Goal: Task Accomplishment & Management: Manage account settings

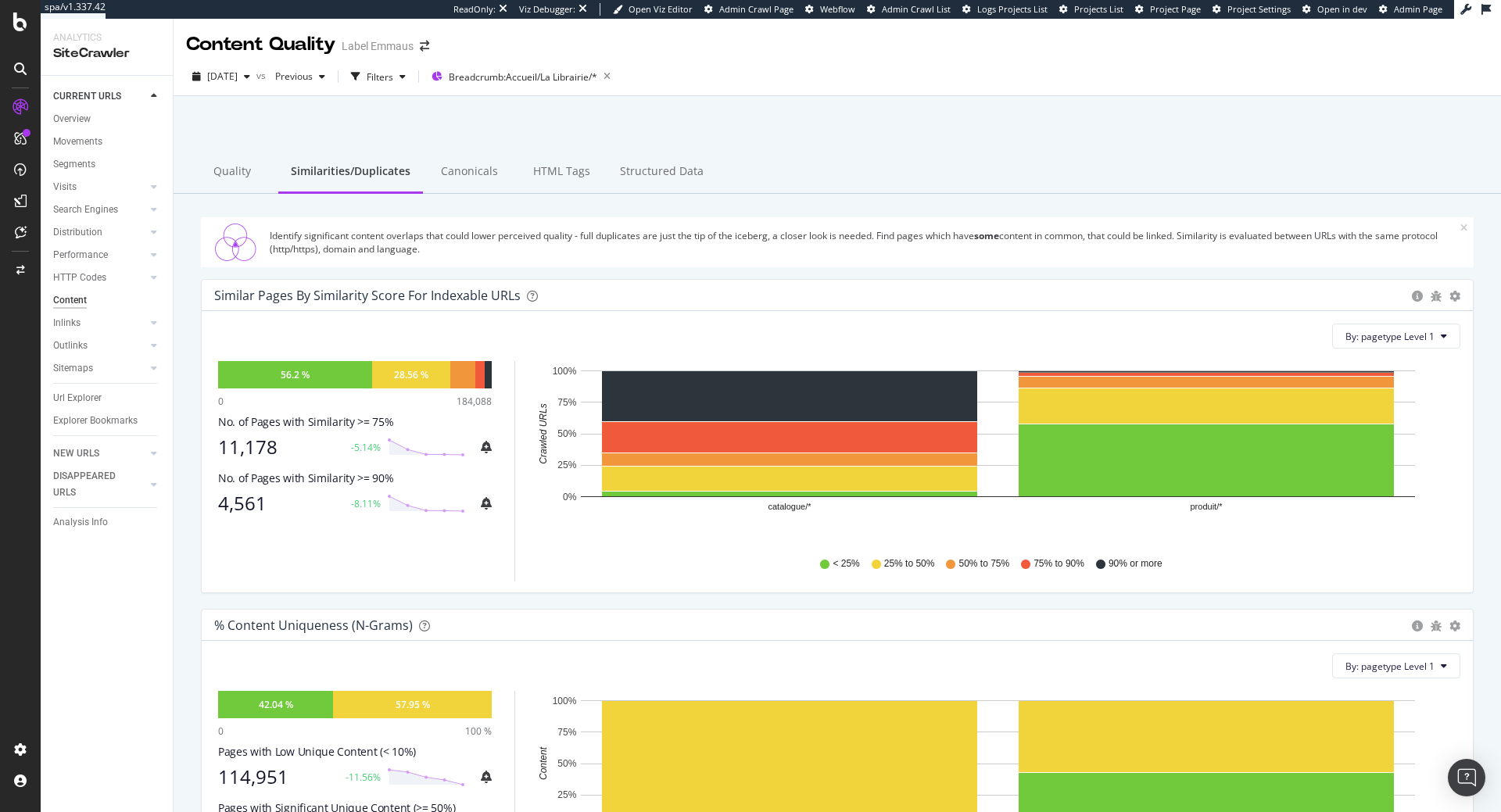
scroll to position [126, 0]
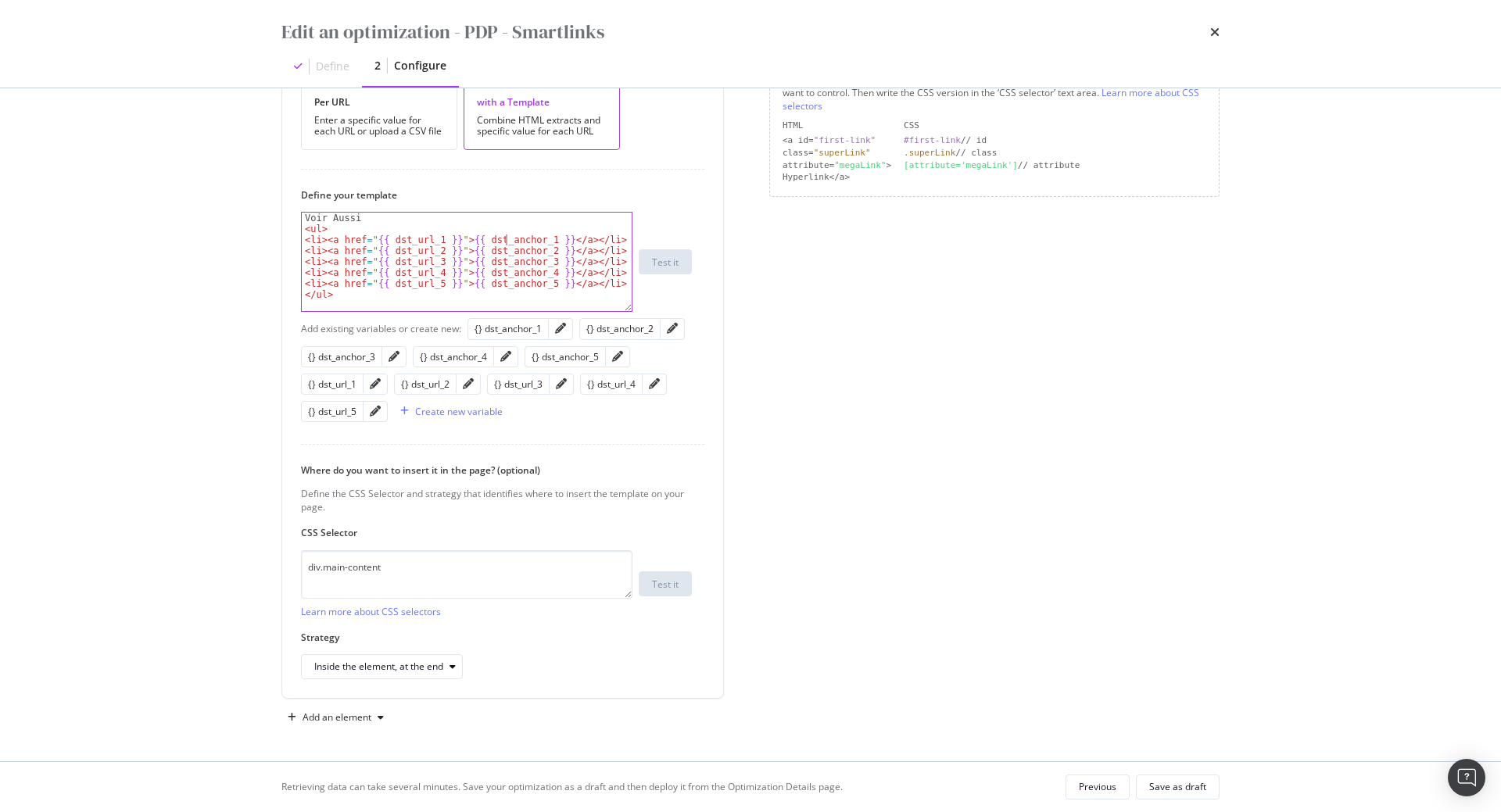
scroll to position [368, 0]
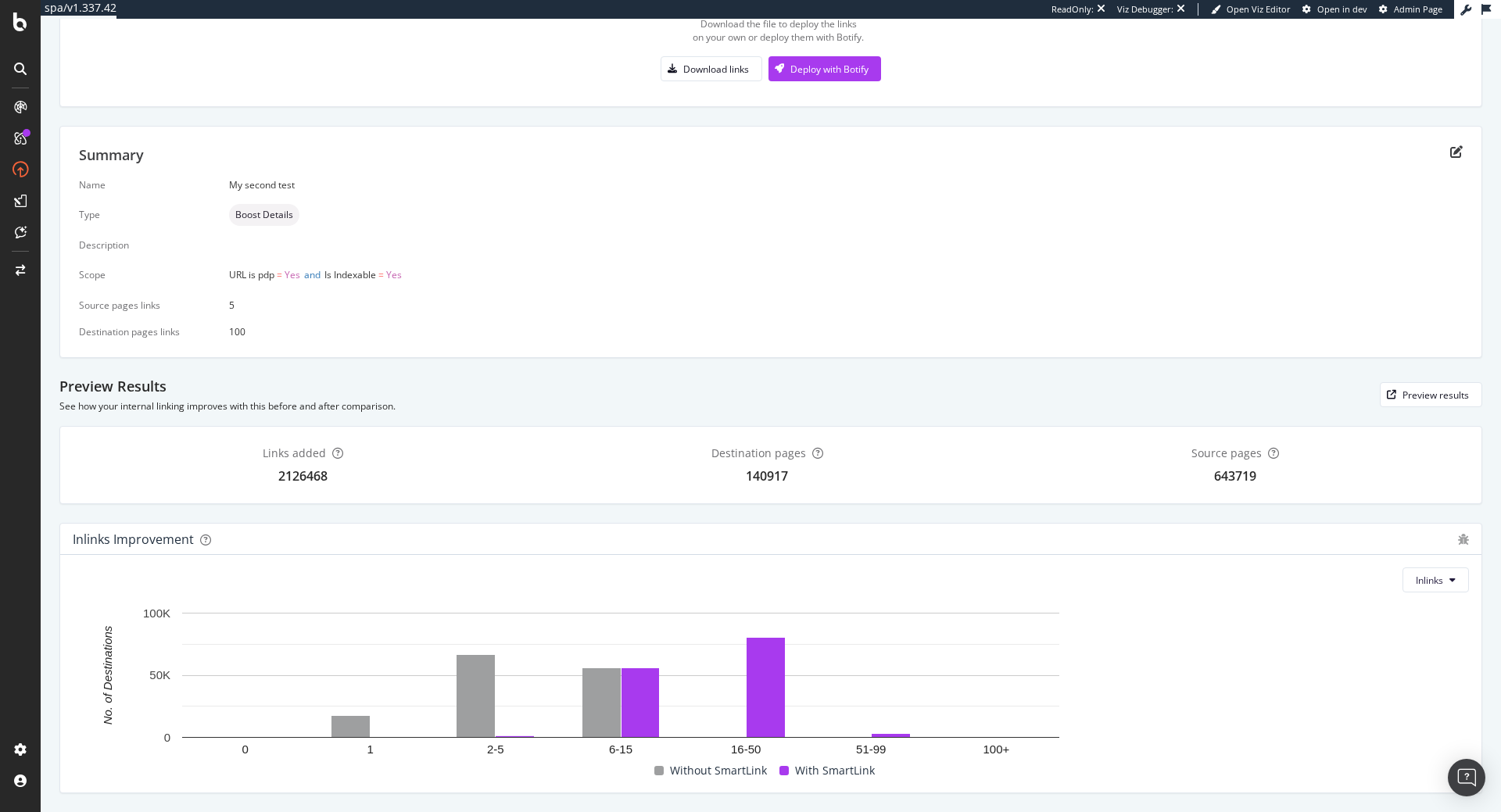
scroll to position [231, 0]
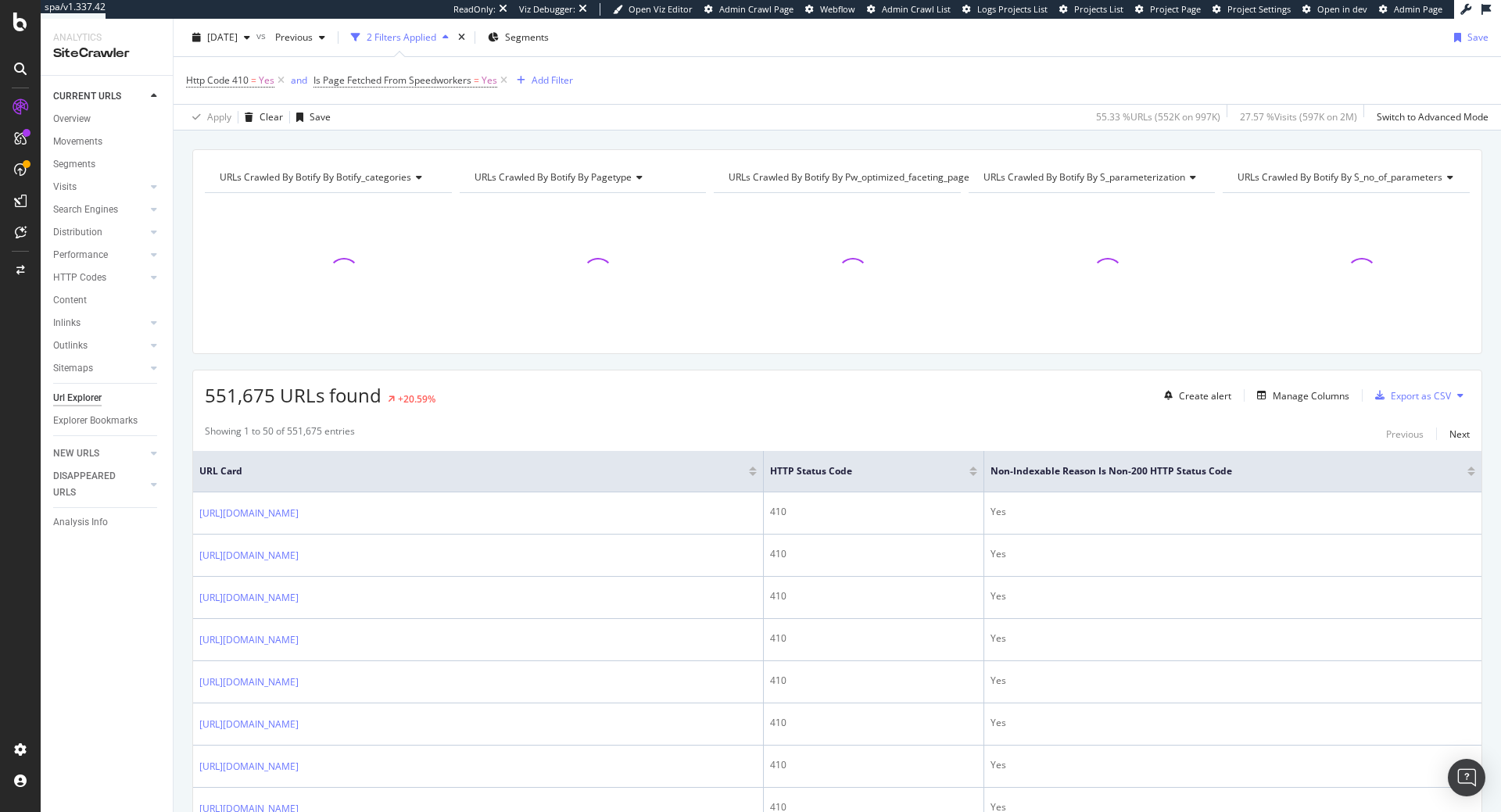
scroll to position [239, 0]
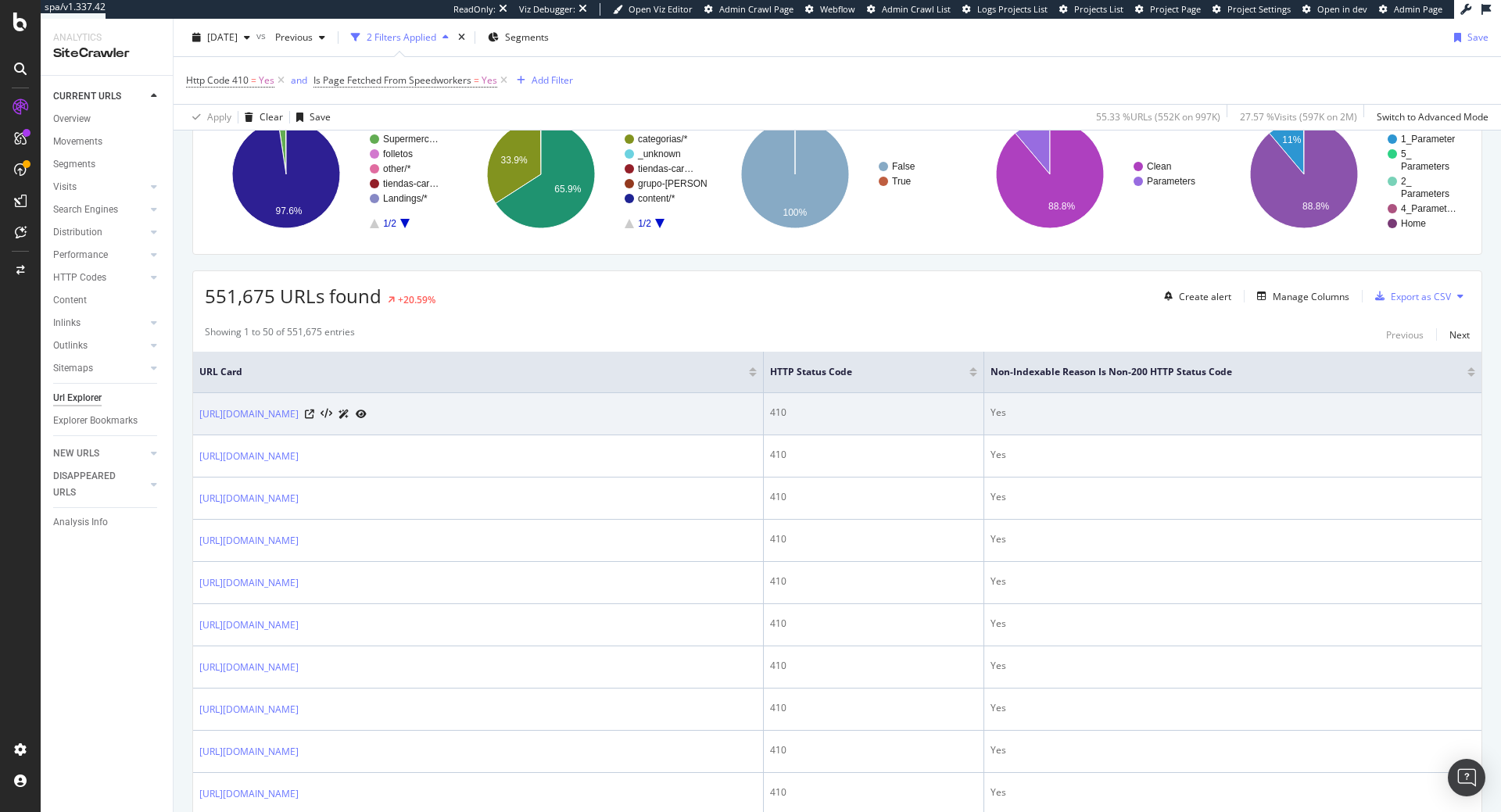
click at [367, 410] on div at bounding box center [336, 413] width 62 height 16
click at [315, 411] on icon at bounding box center [310, 414] width 10 height 10
click at [332, 416] on icon at bounding box center [327, 414] width 12 height 11
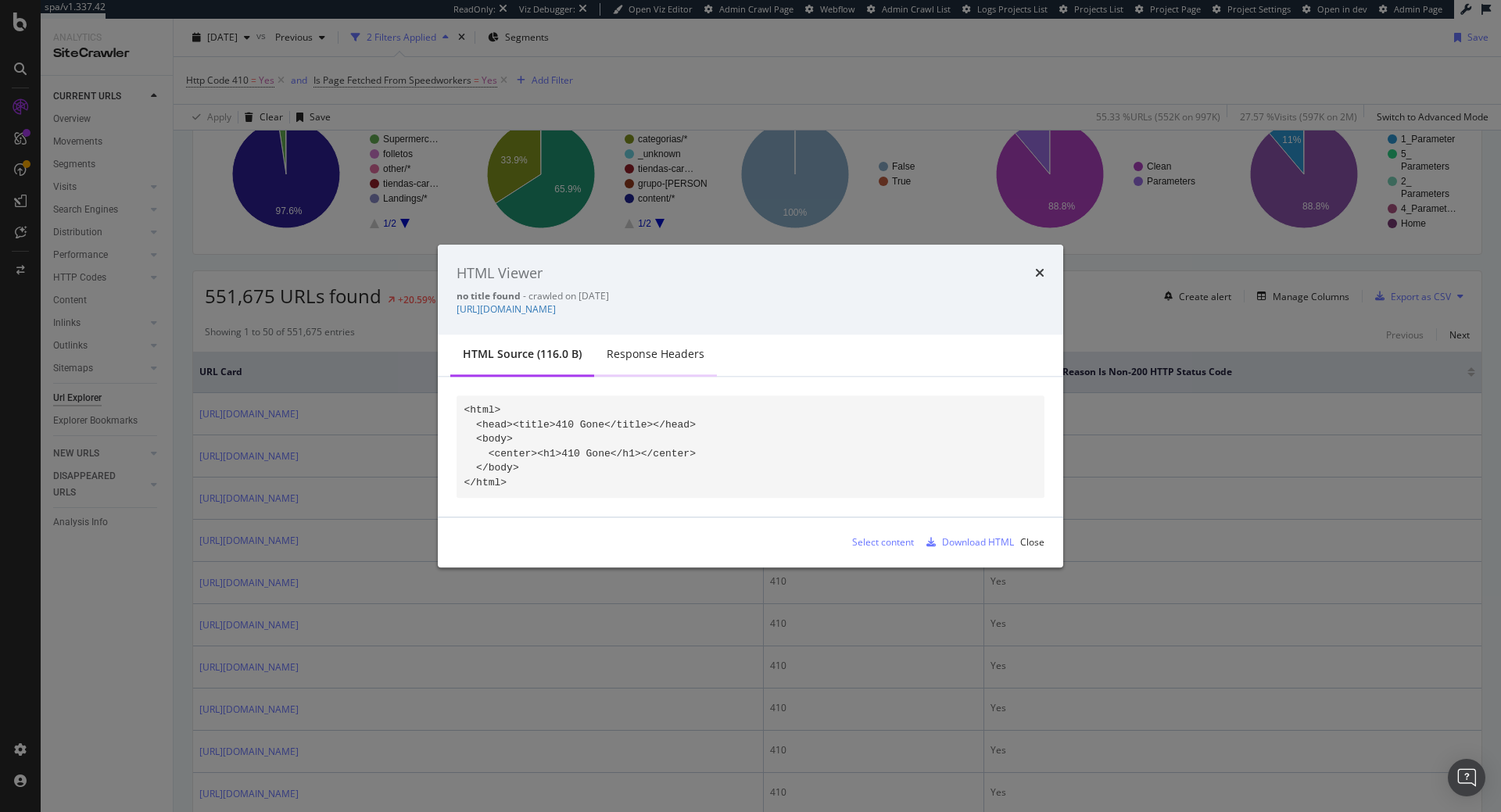
click at [677, 364] on div "Response Headers" at bounding box center [656, 356] width 123 height 43
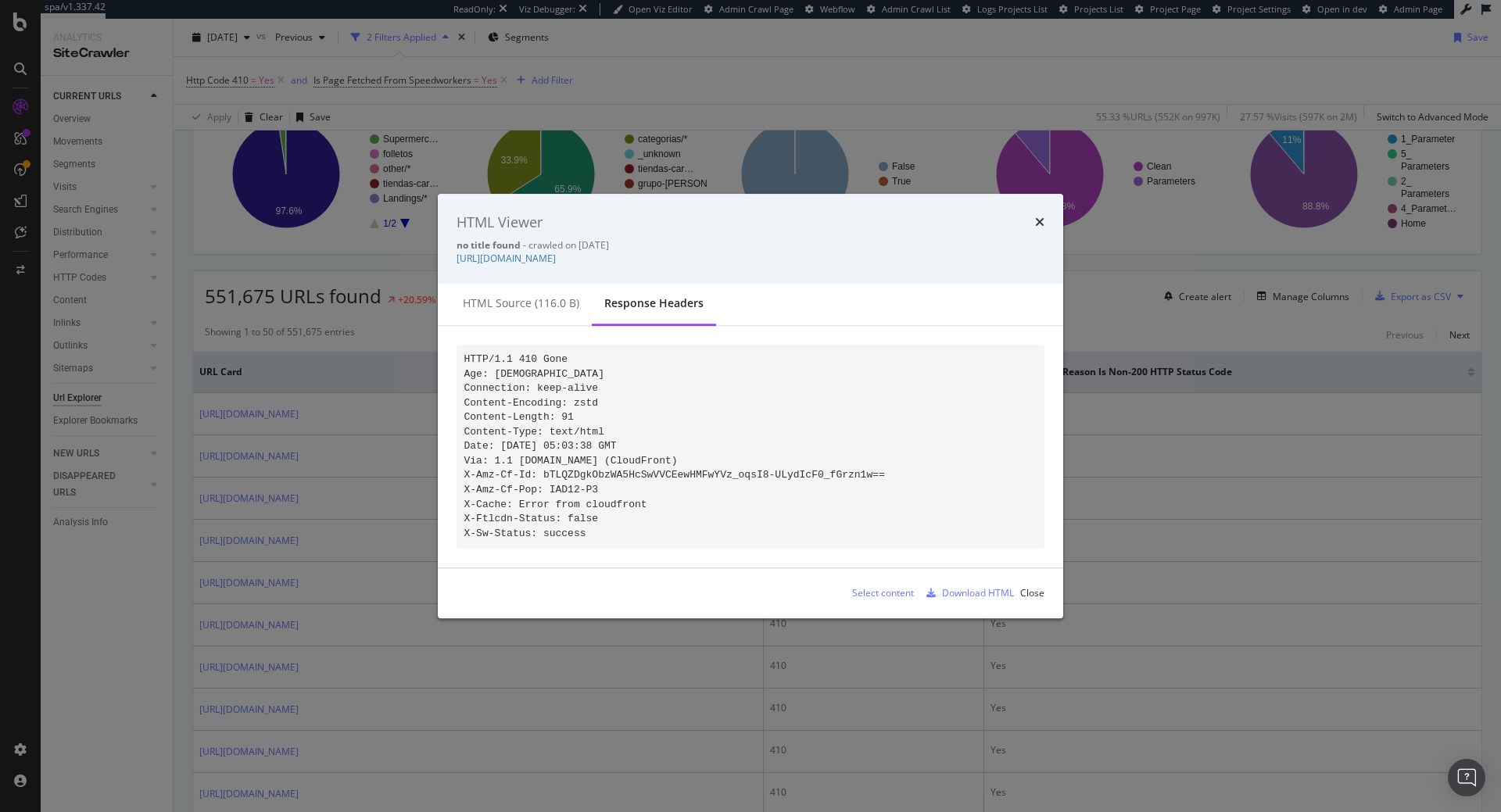
click at [1031, 212] on div "HTML Viewer" at bounding box center [751, 222] width 588 height 20
click at [1035, 217] on icon "times" at bounding box center [1040, 223] width 10 height 12
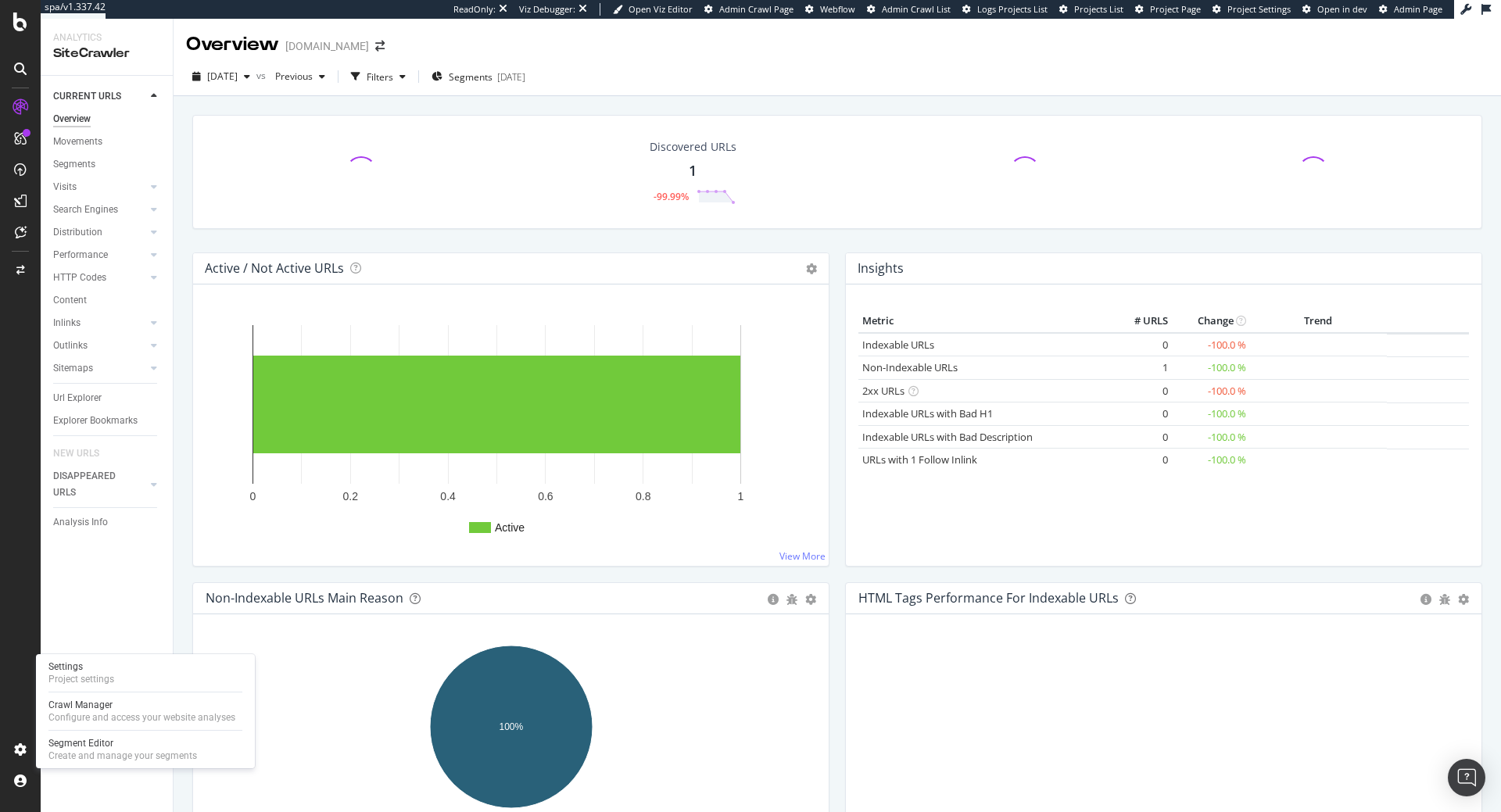
click at [82, 672] on div "Settings" at bounding box center [82, 666] width 66 height 12
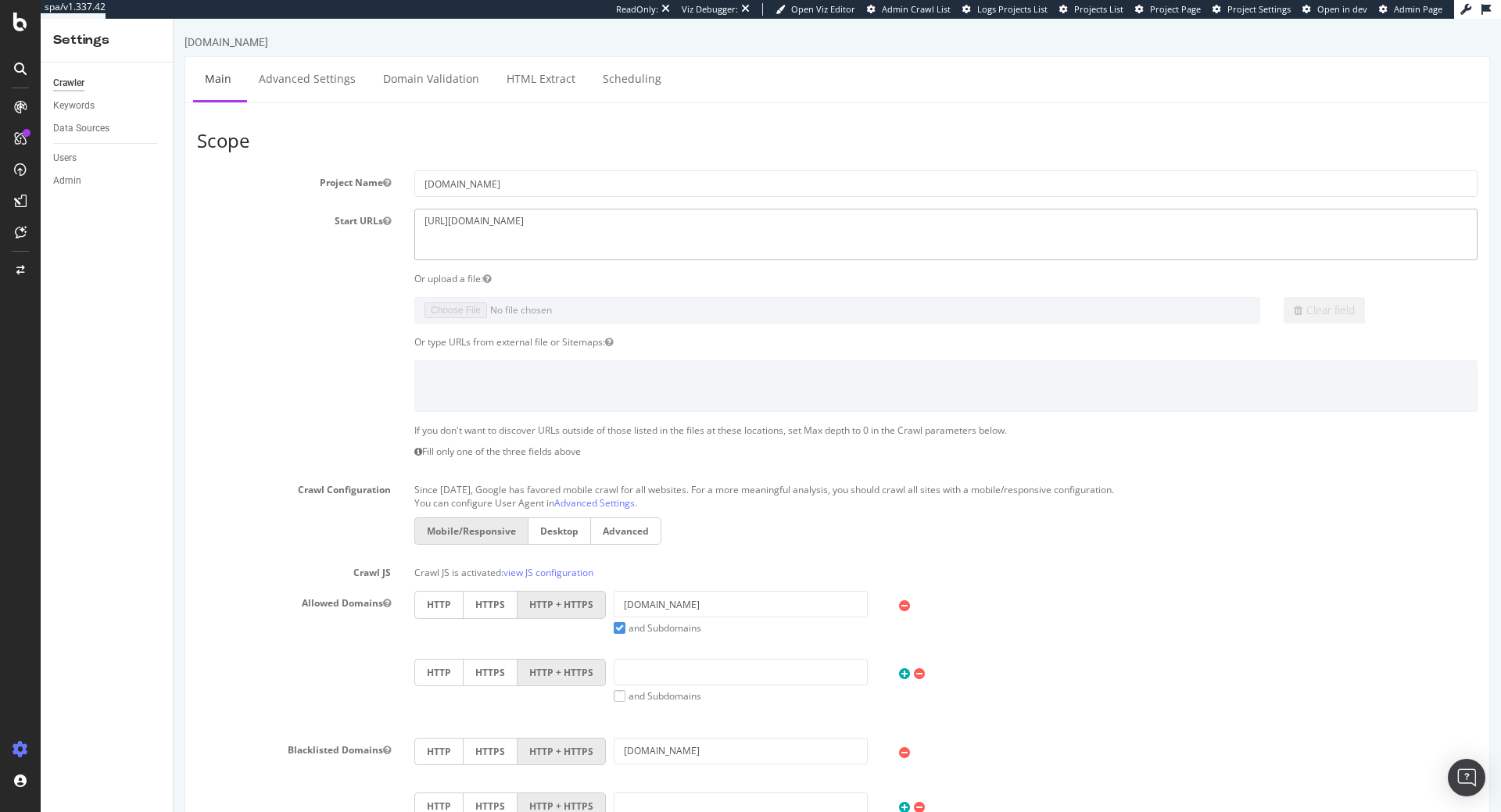
click at [501, 223] on textarea "[URL][DOMAIN_NAME]" at bounding box center [946, 234] width 1063 height 51
click at [501, 223] on textarea "https://www.lazydays.com/" at bounding box center [946, 234] width 1063 height 51
click at [270, 57] on link "Advanced Settings" at bounding box center [307, 79] width 121 height 43
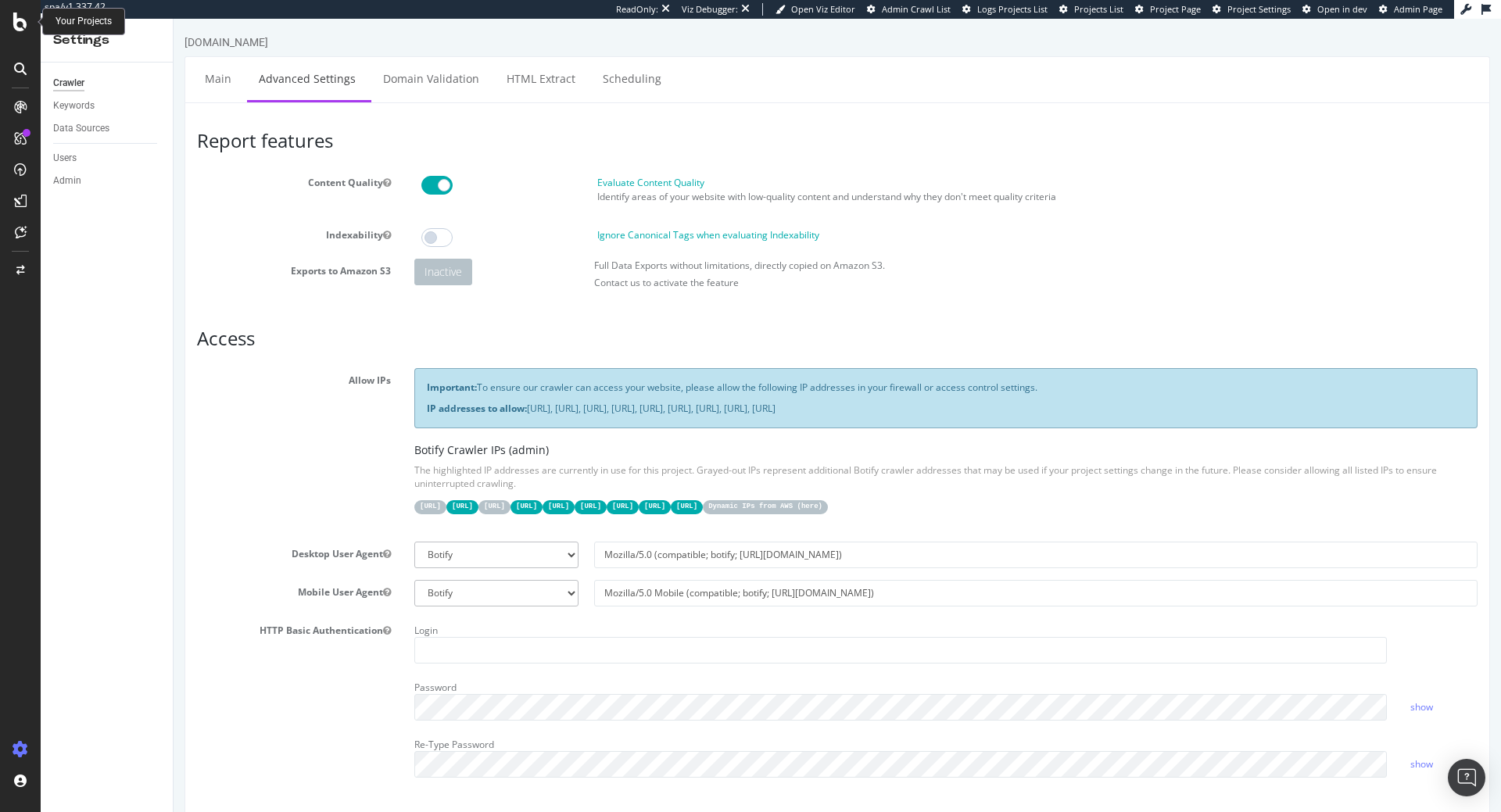
click at [21, 25] on icon at bounding box center [20, 22] width 14 height 19
click at [235, 83] on link "Main" at bounding box center [219, 79] width 50 height 43
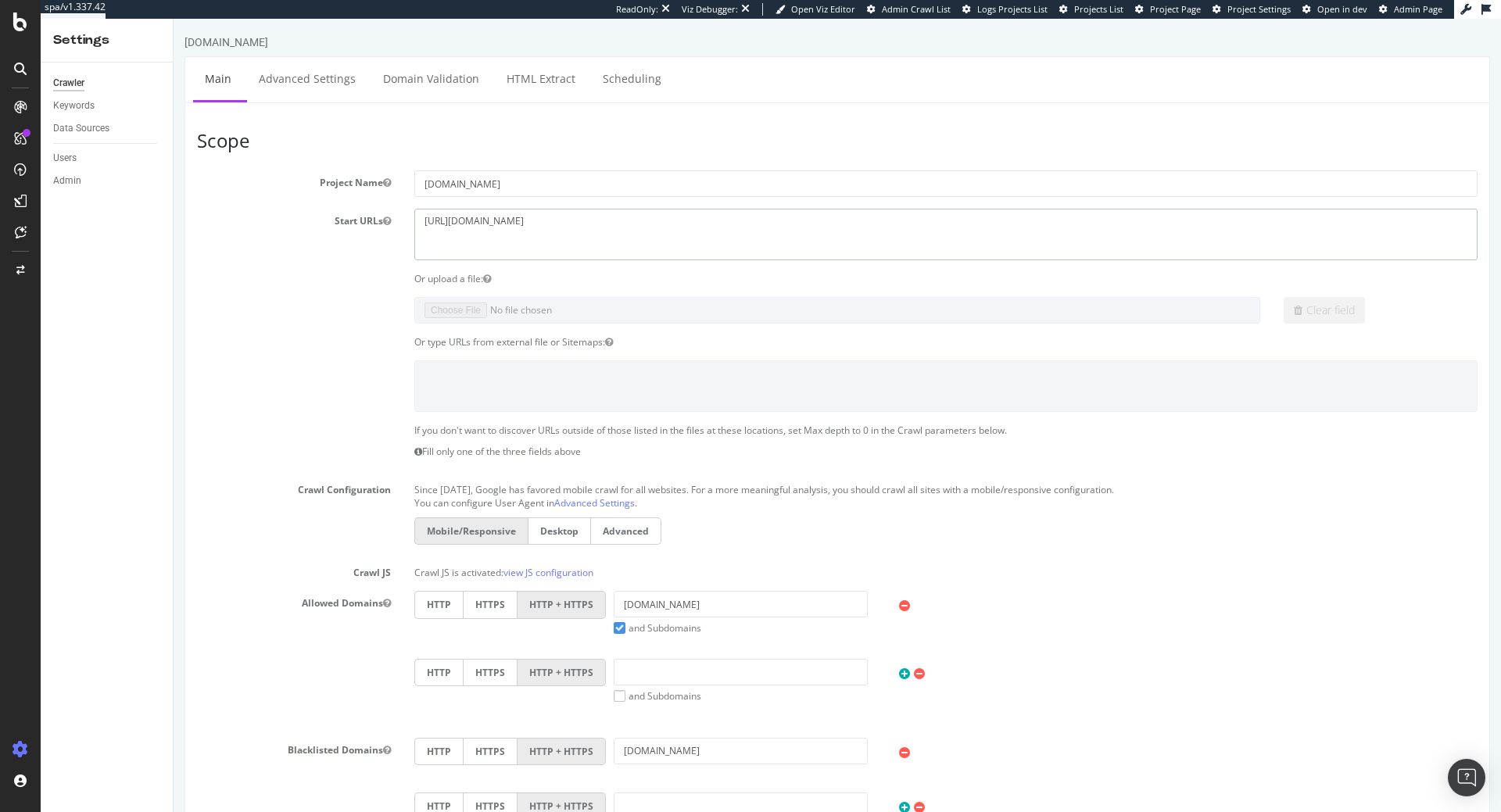
click at [607, 233] on textarea "[URL][DOMAIN_NAME]" at bounding box center [946, 234] width 1063 height 51
click at [302, 62] on link "Advanced Settings" at bounding box center [307, 79] width 121 height 43
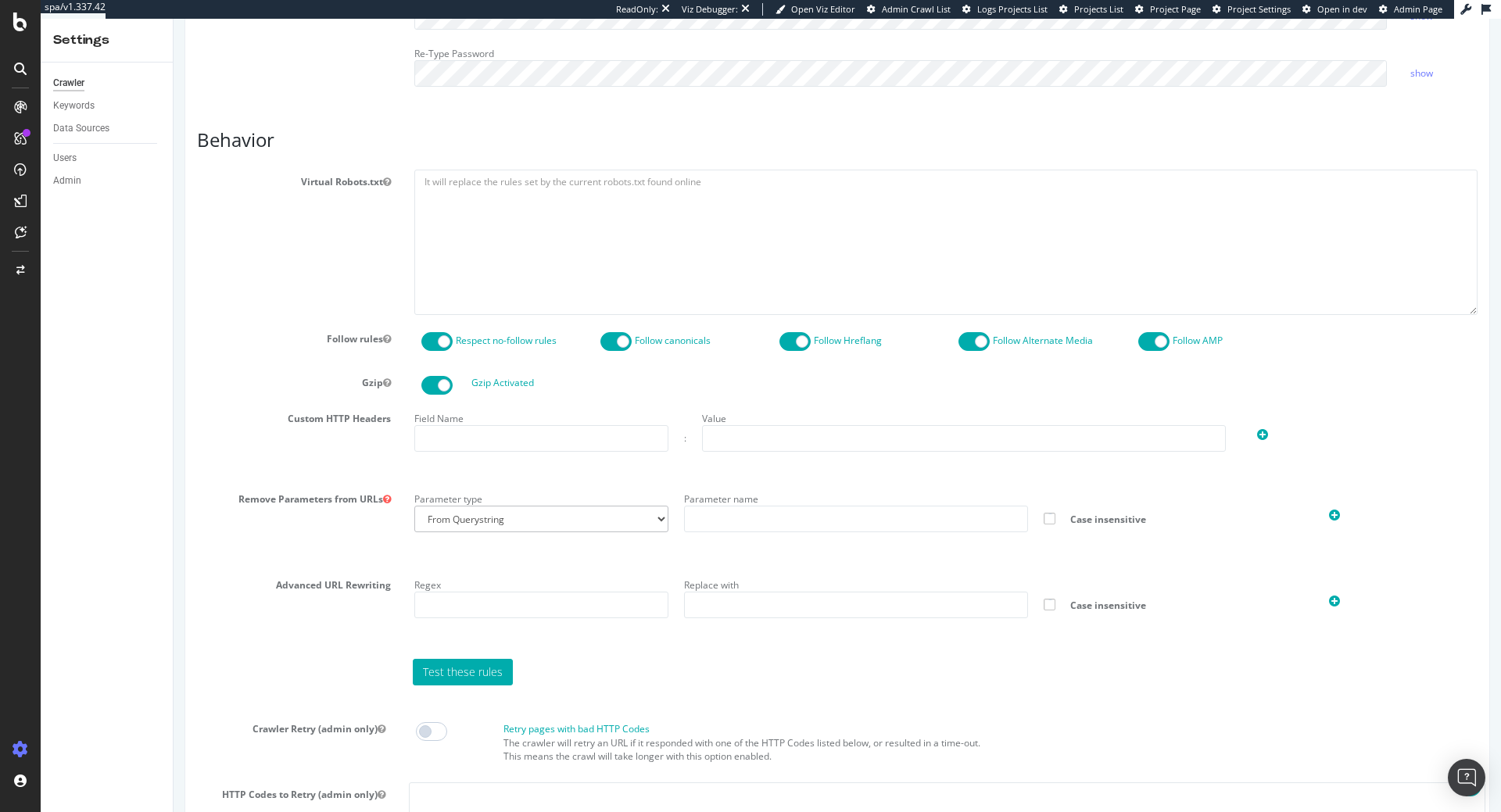
scroll to position [372, 0]
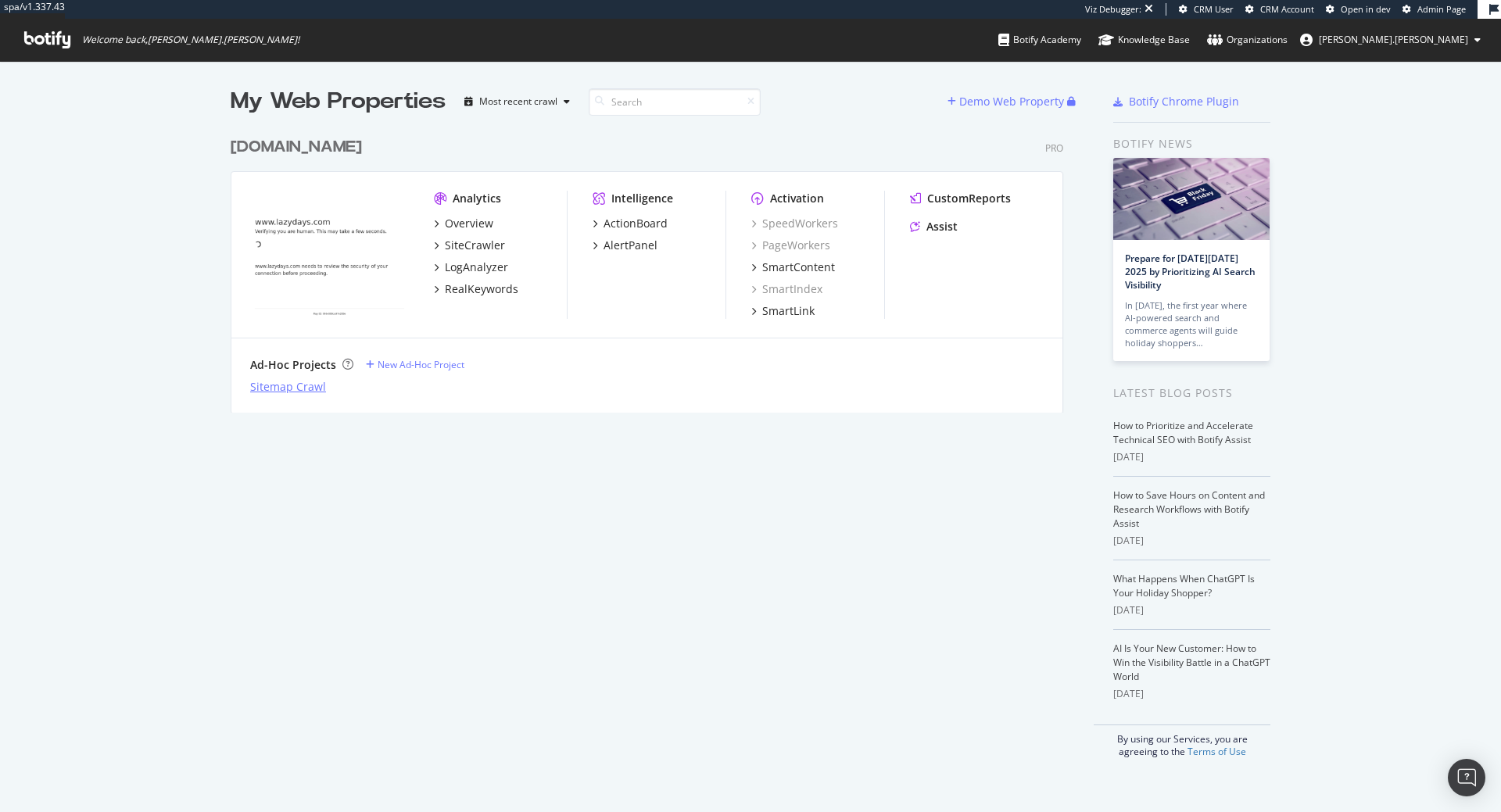
scroll to position [812, 1501]
click at [442, 371] on div "New Ad-Hoc Project" at bounding box center [421, 364] width 87 height 13
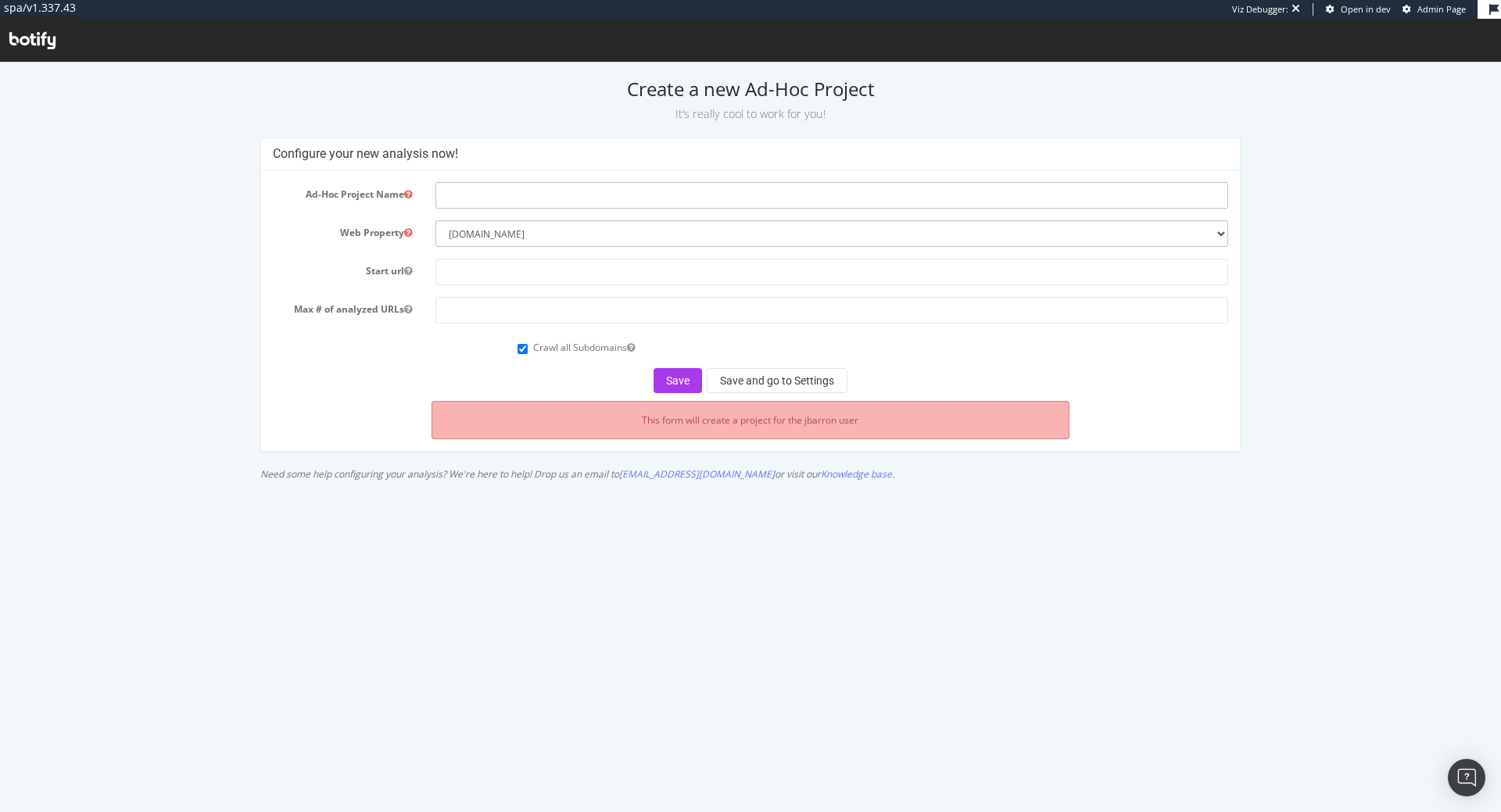
click at [537, 200] on input "text" at bounding box center [832, 195] width 793 height 27
type input "t"
type input "tmp project with new config"
click at [559, 281] on input "text" at bounding box center [832, 271] width 793 height 27
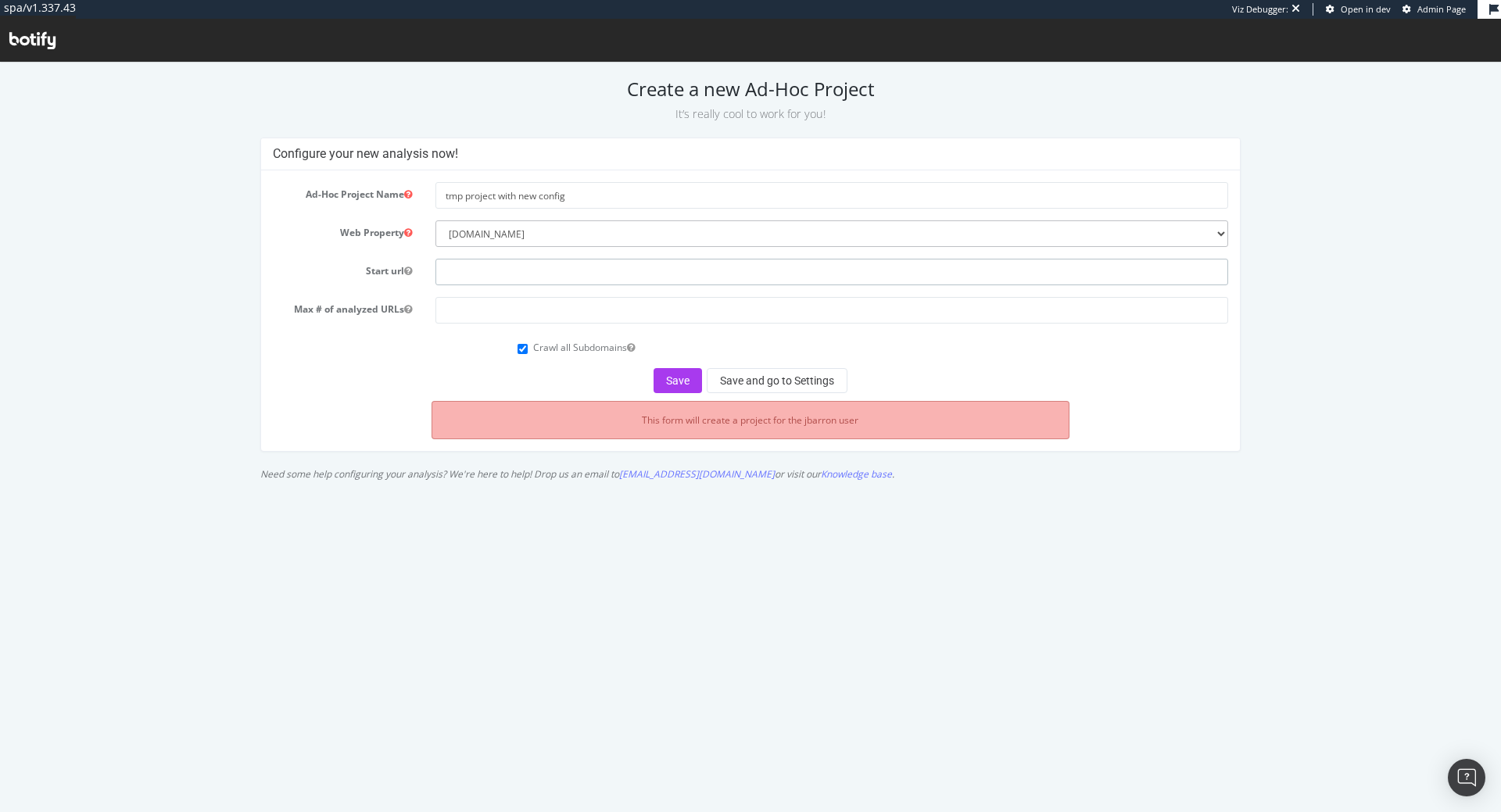
paste input "[URL][DOMAIN_NAME]"
type input "[URL][DOMAIN_NAME]"
click at [564, 310] on input "number" at bounding box center [832, 310] width 793 height 27
type input "100"
click at [819, 381] on button "Save and go to Settings" at bounding box center [777, 380] width 140 height 25
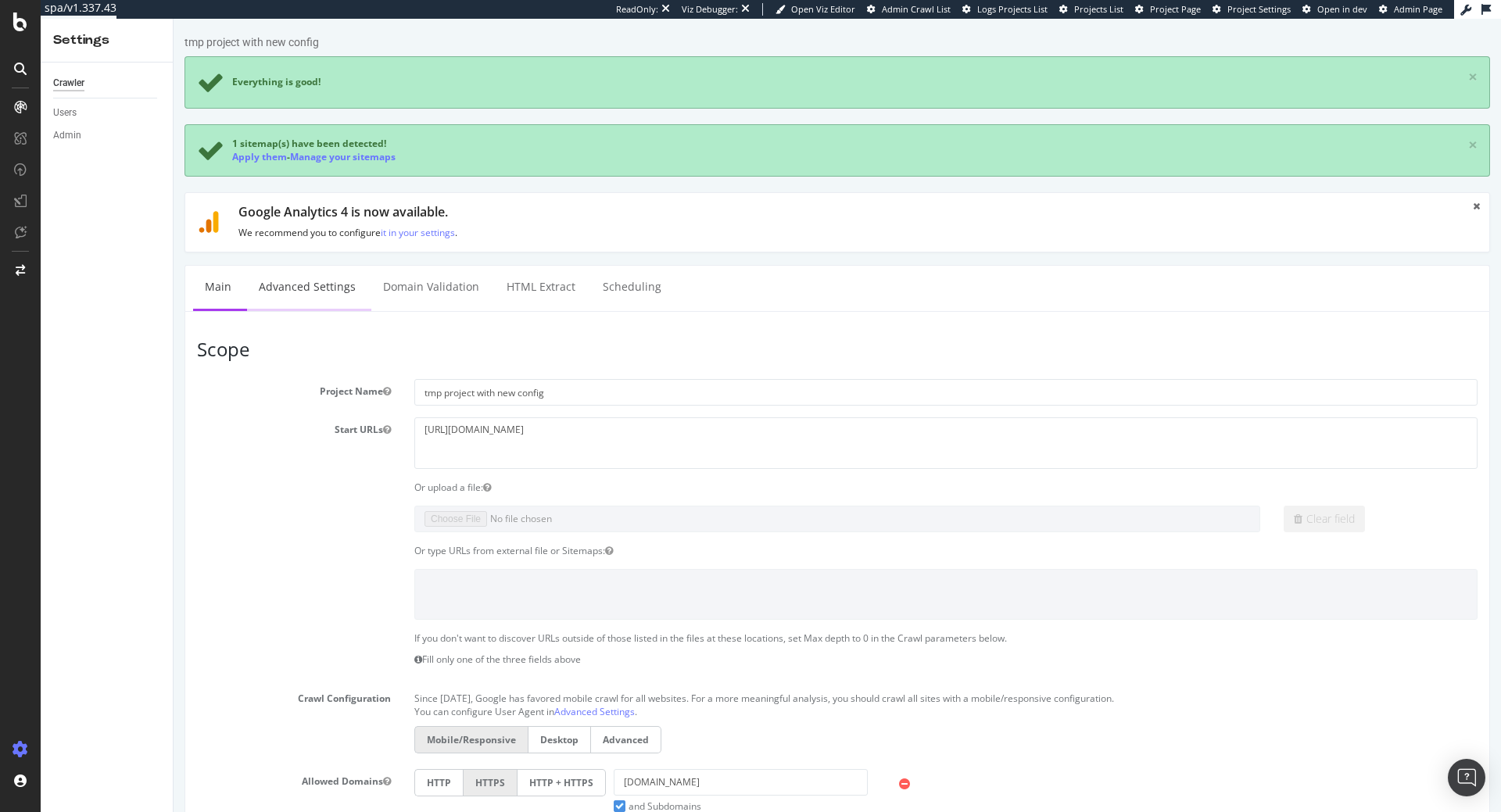
click at [329, 275] on link "Advanced Settings" at bounding box center [307, 288] width 121 height 43
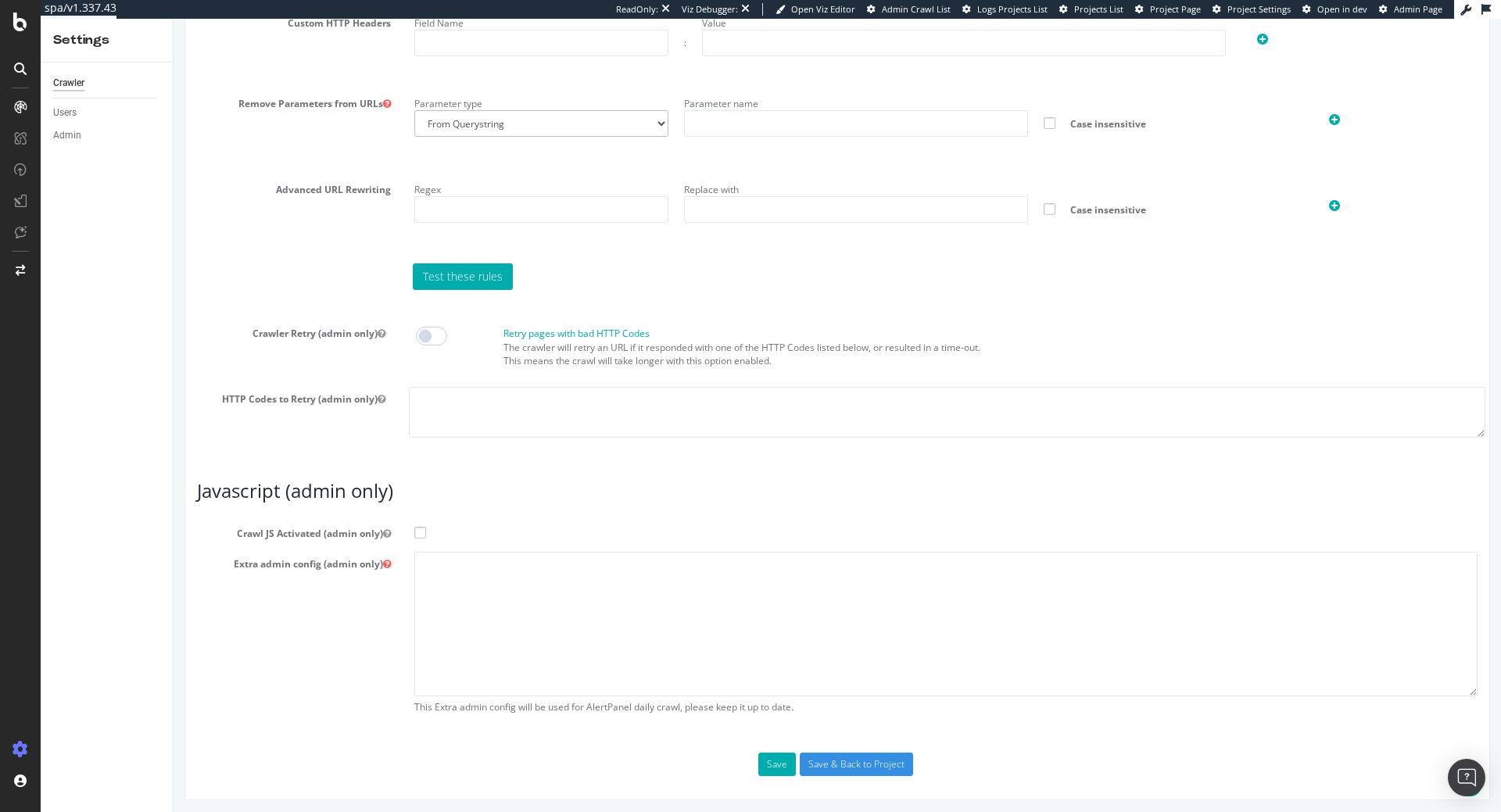
scroll to position [1089, 0]
click at [426, 529] on span at bounding box center [421, 529] width 12 height 12
click at [173, 19] on input "Crawl JS Activated (admin only)" at bounding box center [173, 19] width 0 height 0
click at [513, 587] on textarea at bounding box center [946, 620] width 1063 height 145
paste textarea "{ "flags": [ "cube" ], "beta": { "pap_mini_rules": [ "+ *[DOMAIN_NAME][URL]", "…"
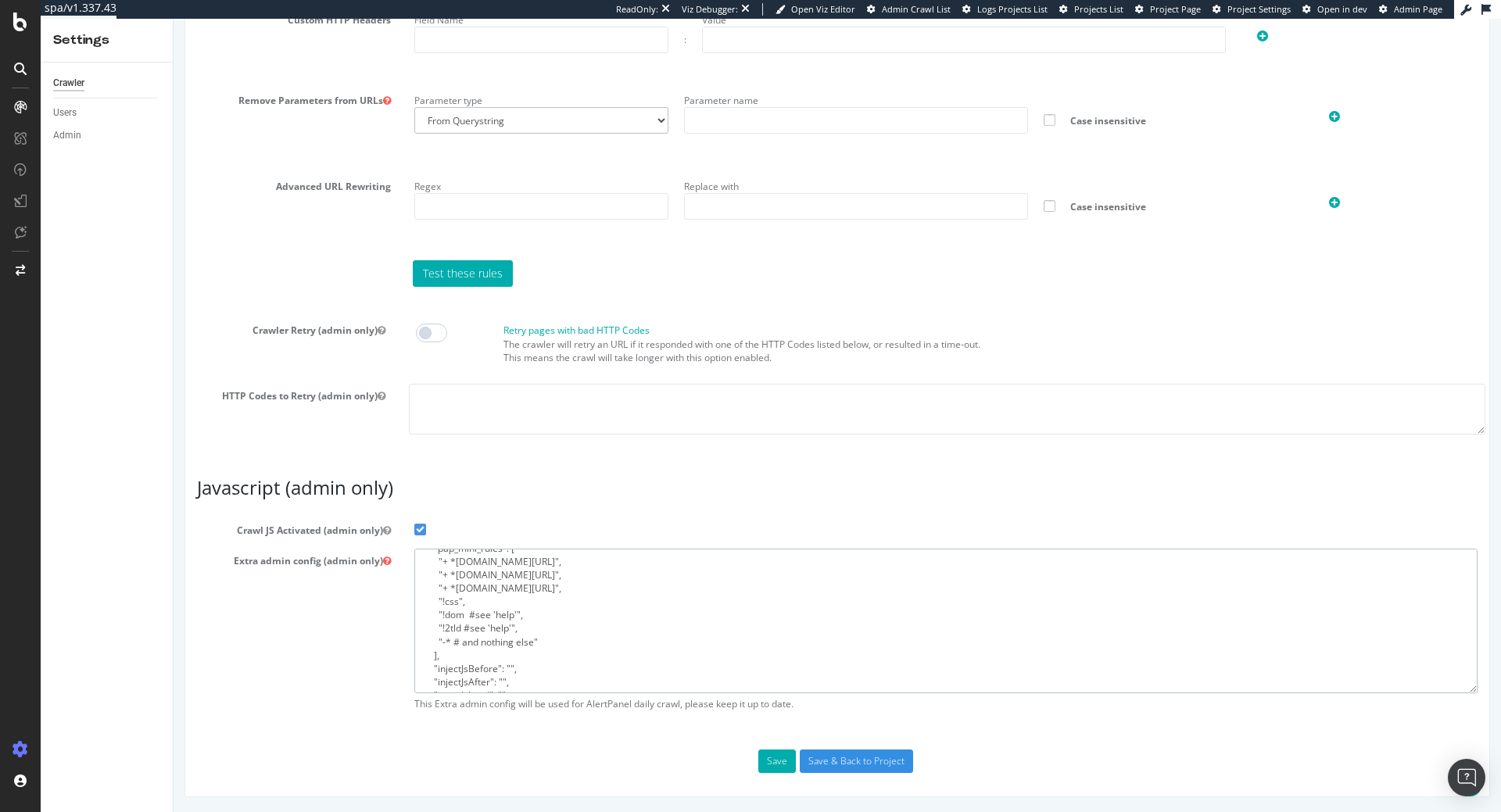
scroll to position [159, 0]
type textarea "{ "flags": [ "cube" ], "beta": { "pap_mini_rules": [ "+ *[DOMAIN_NAME][URL]", "…"
click at [783, 764] on button "Save" at bounding box center [777, 761] width 37 height 23
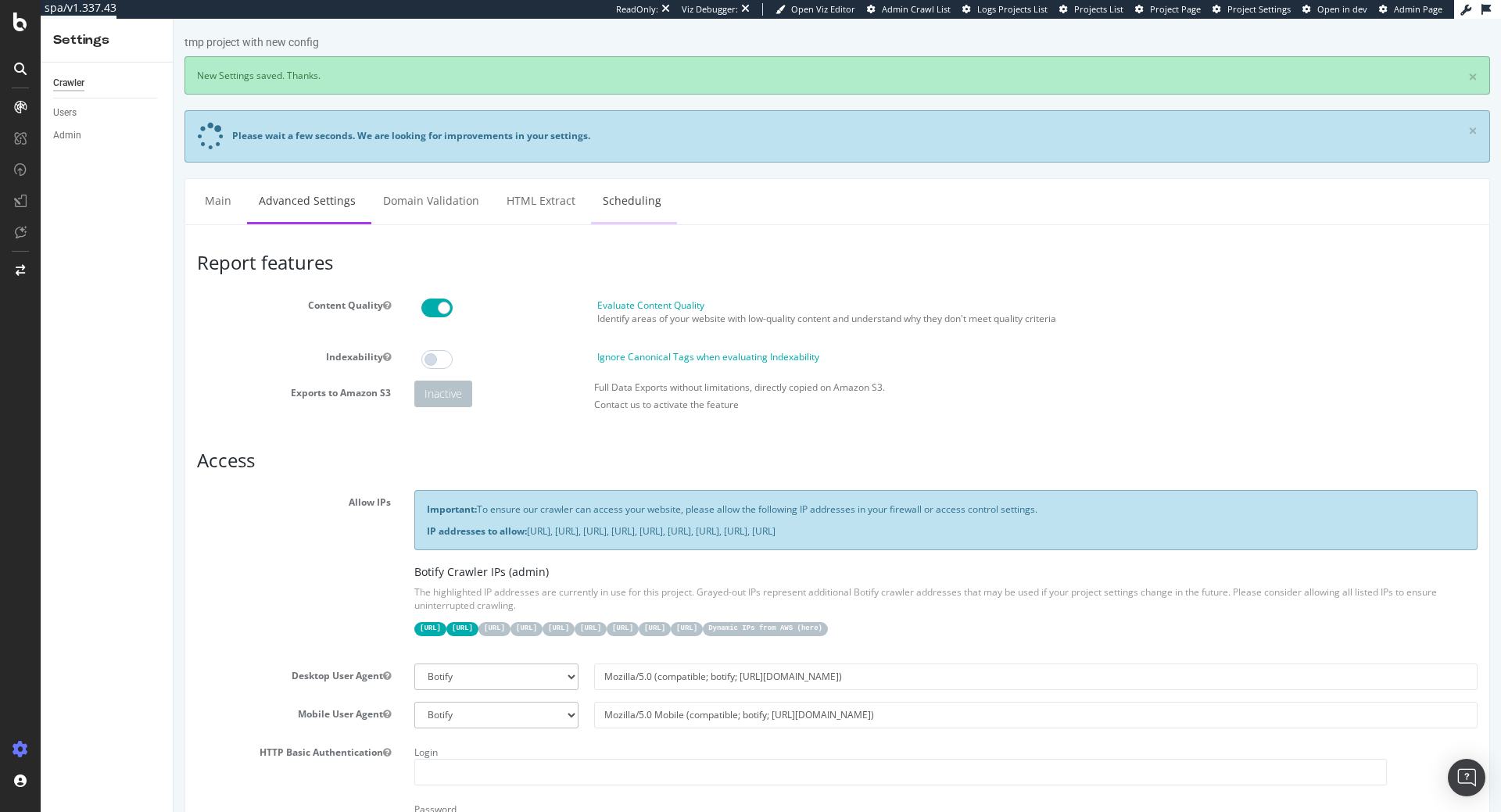
scroll to position [0, 0]
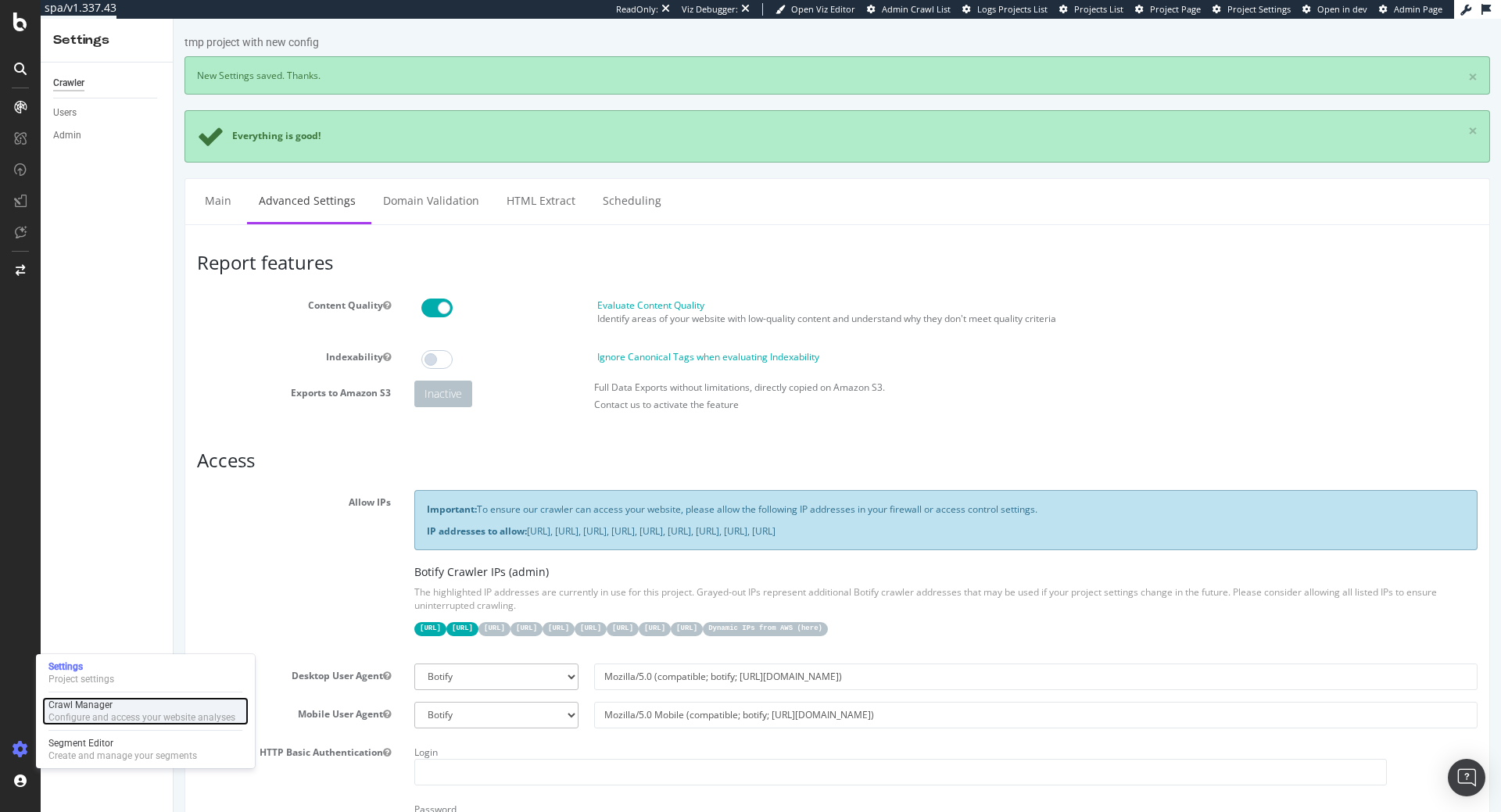
click at [79, 715] on div "Configure and access your website analyses" at bounding box center [142, 718] width 187 height 12
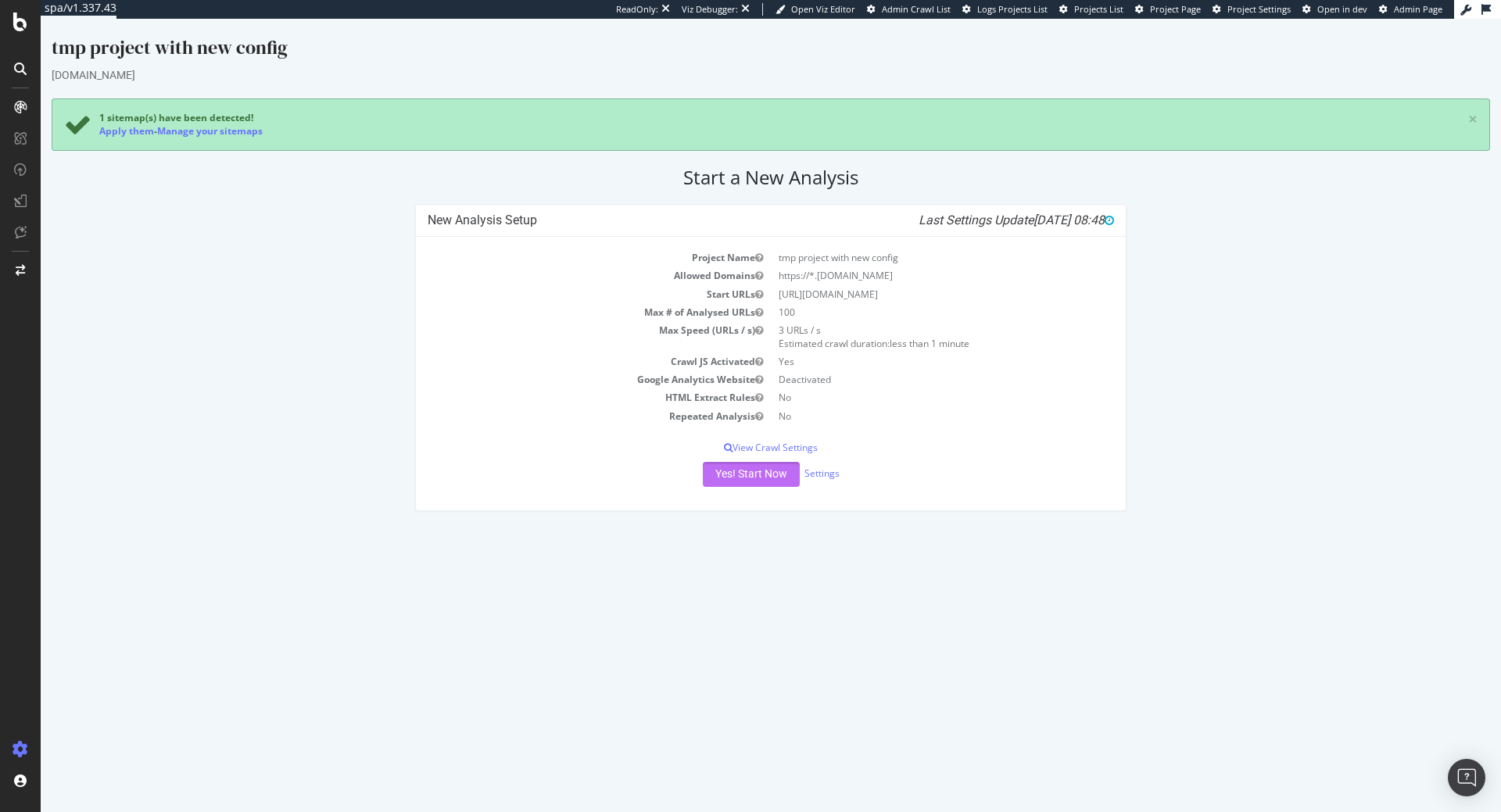
click at [747, 467] on button "Yes! Start Now" at bounding box center [752, 474] width 97 height 25
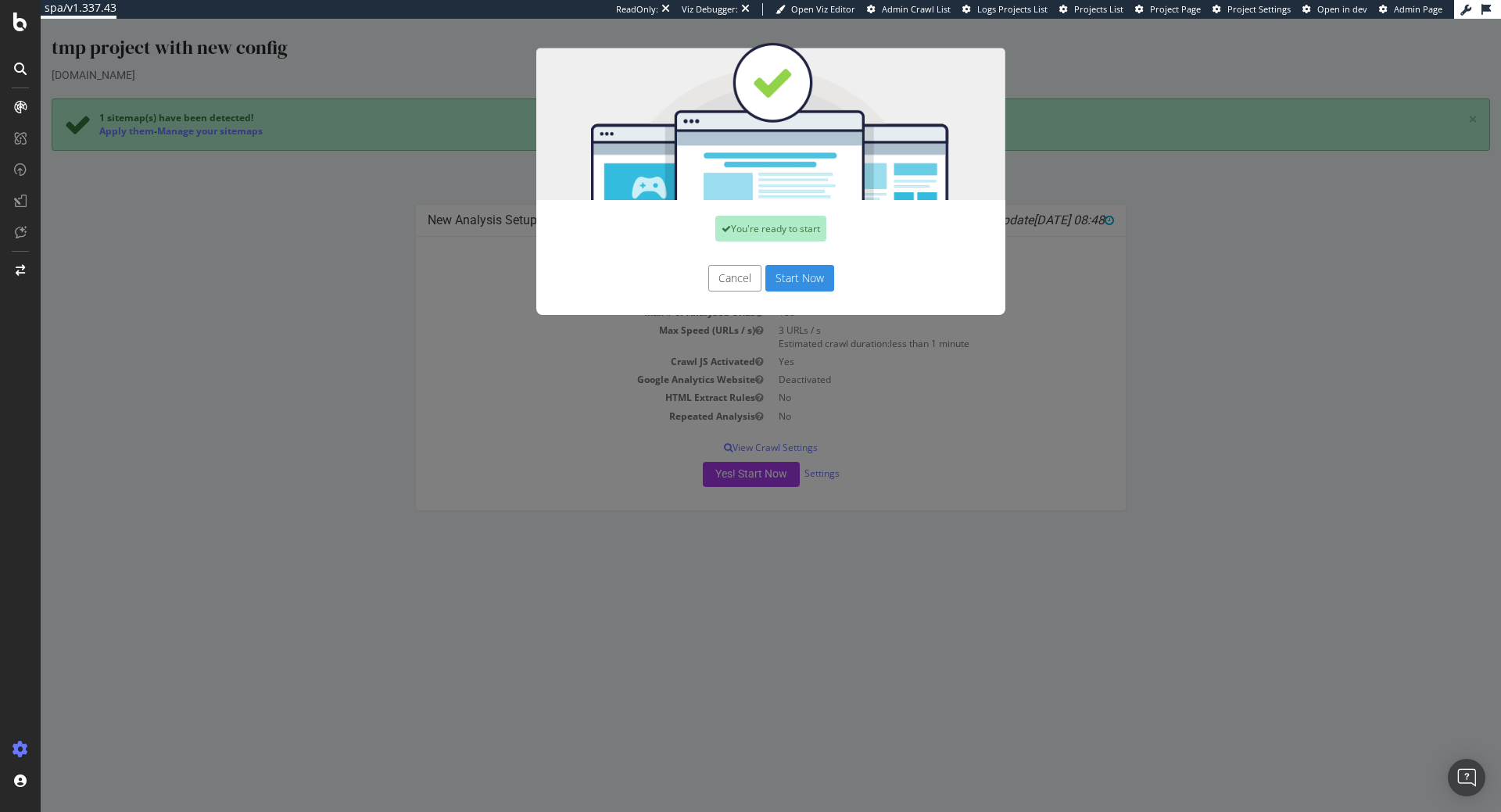
click at [814, 275] on button "Start Now" at bounding box center [799, 278] width 69 height 27
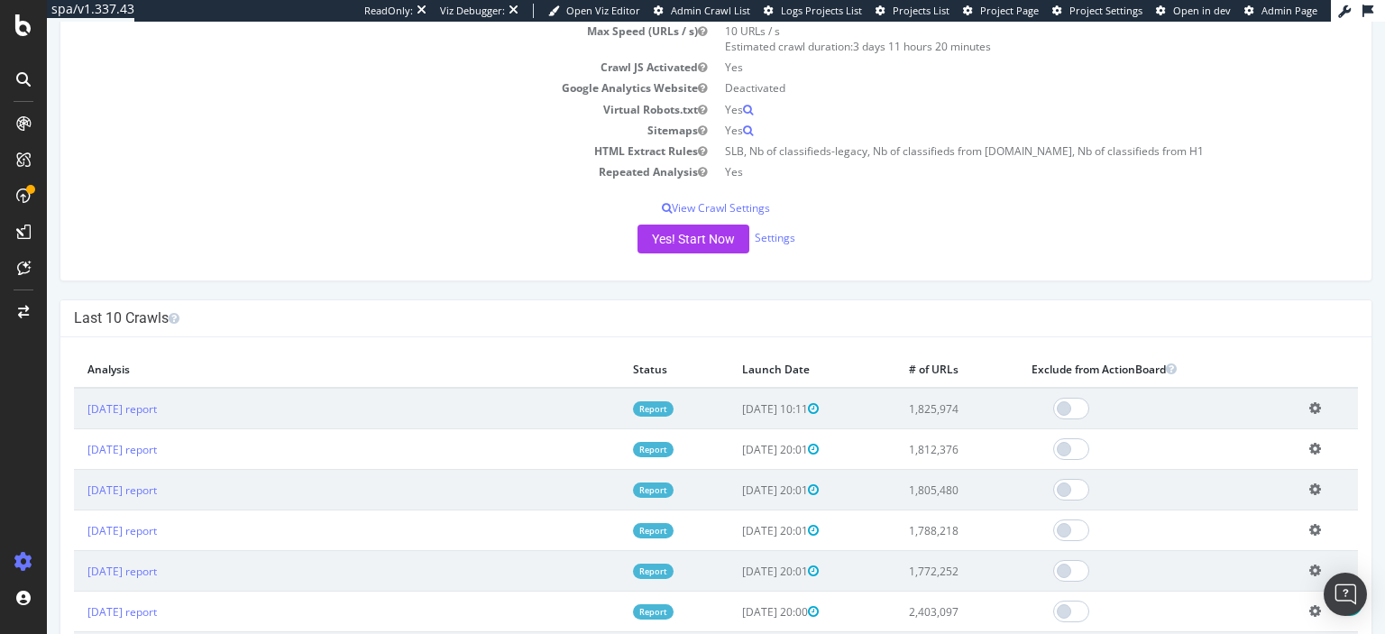
scroll to position [293, 0]
click at [127, 400] on link "[DATE] report" at bounding box center [121, 406] width 69 height 15
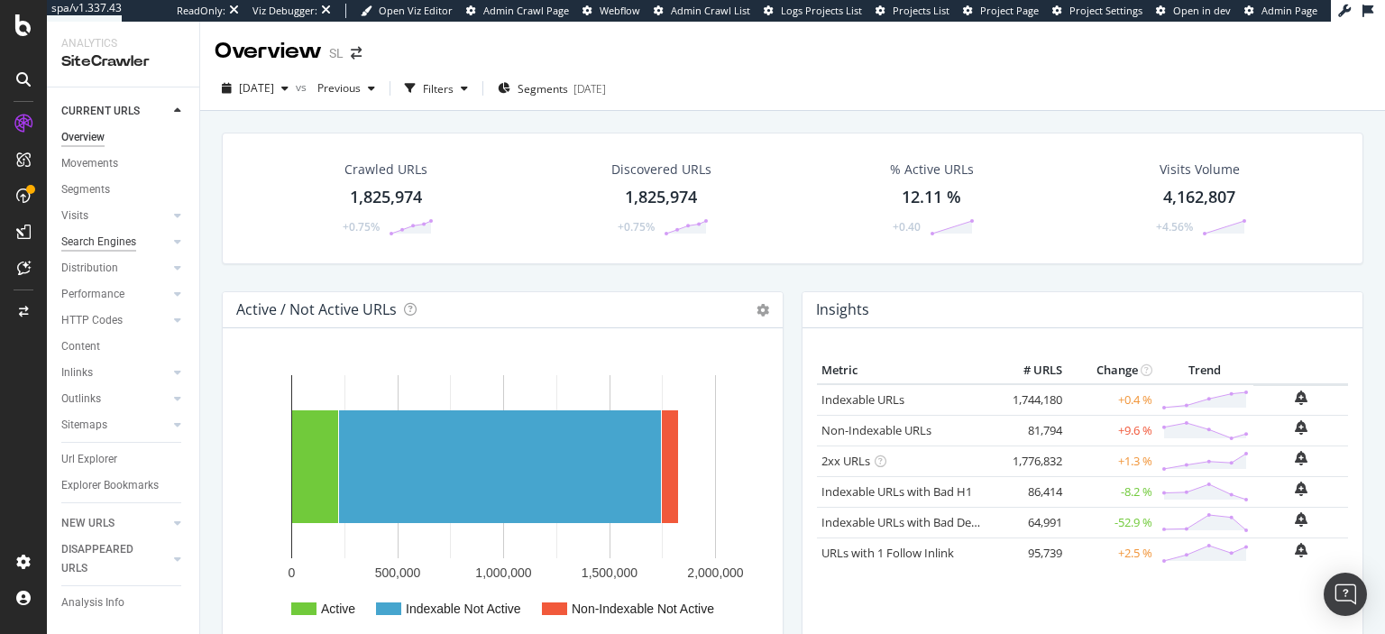
click at [114, 240] on div "Search Engines" at bounding box center [98, 242] width 75 height 19
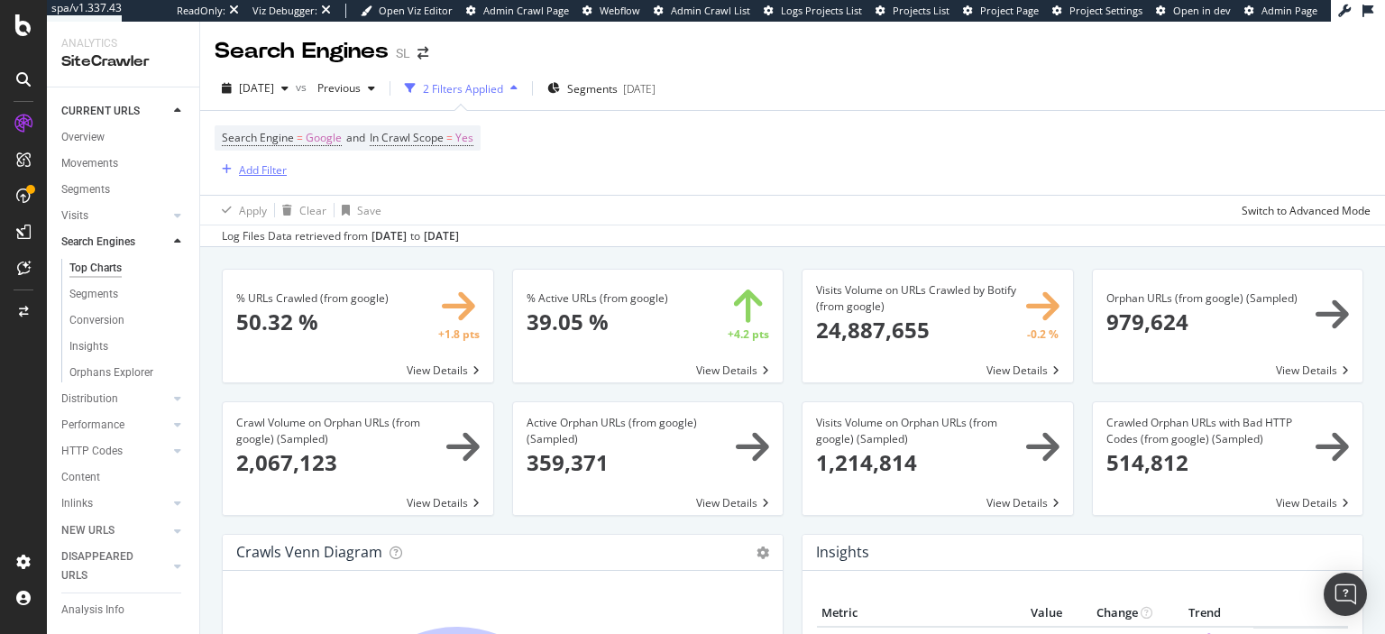
click at [274, 166] on div "Add Filter" at bounding box center [263, 169] width 48 height 15
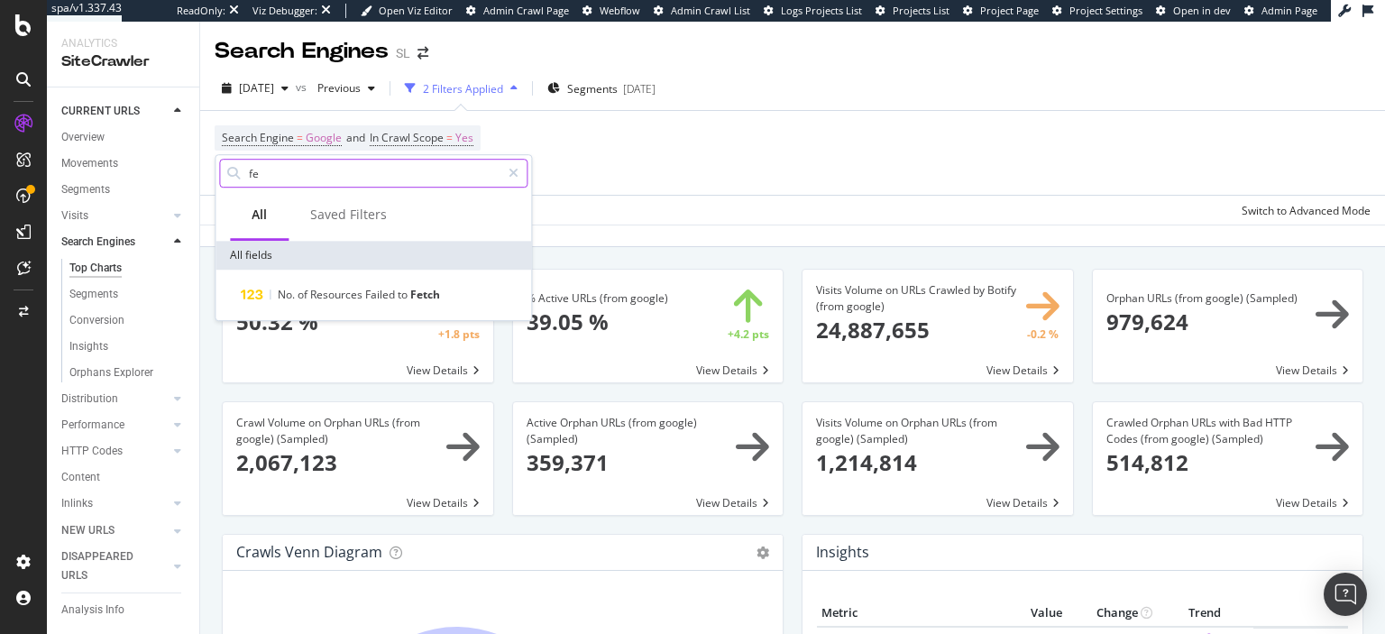
type input "f"
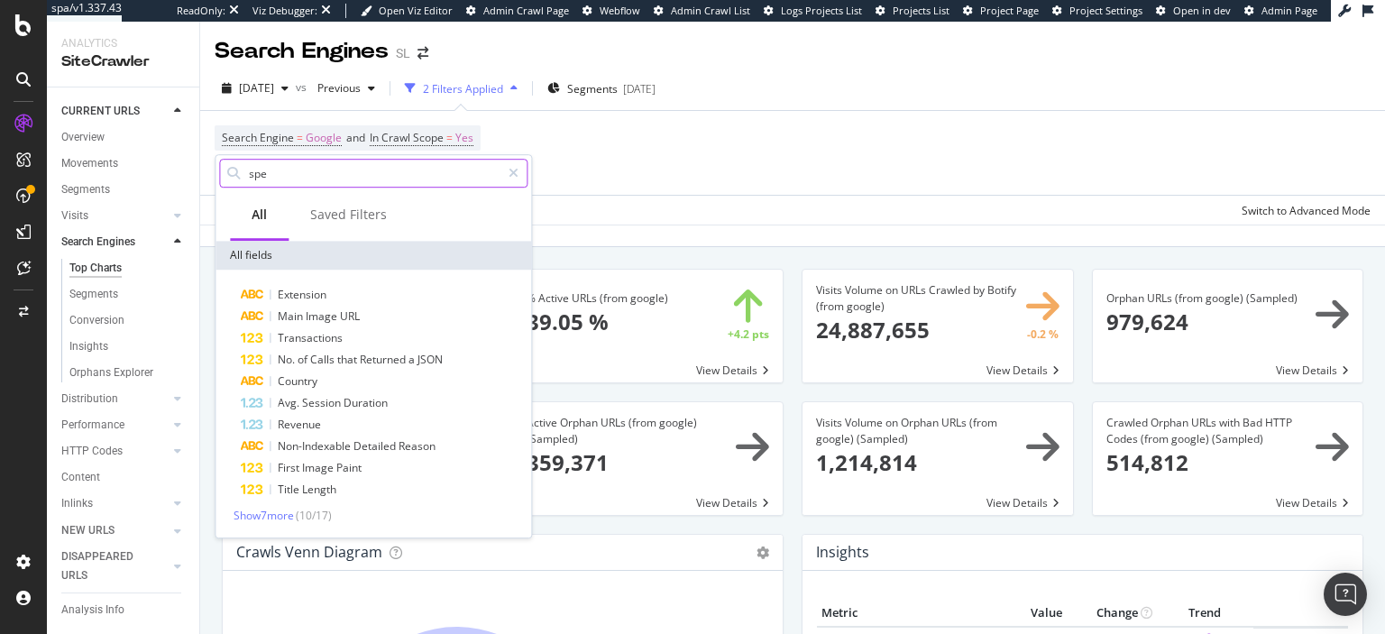
type input "spee"
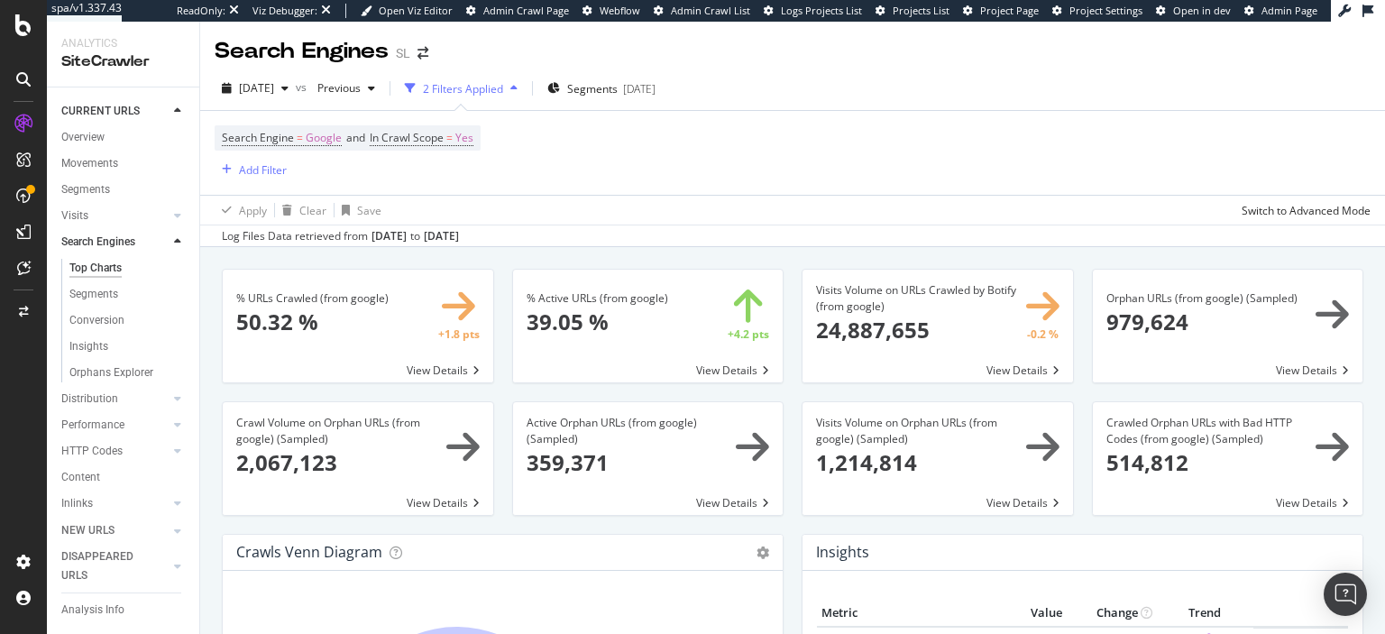
click at [575, 213] on div "Apply Clear Save Switch to Advanced Mode" at bounding box center [792, 210] width 1185 height 30
click at [274, 84] on span "2025 Sep. 17th" at bounding box center [256, 87] width 35 height 15
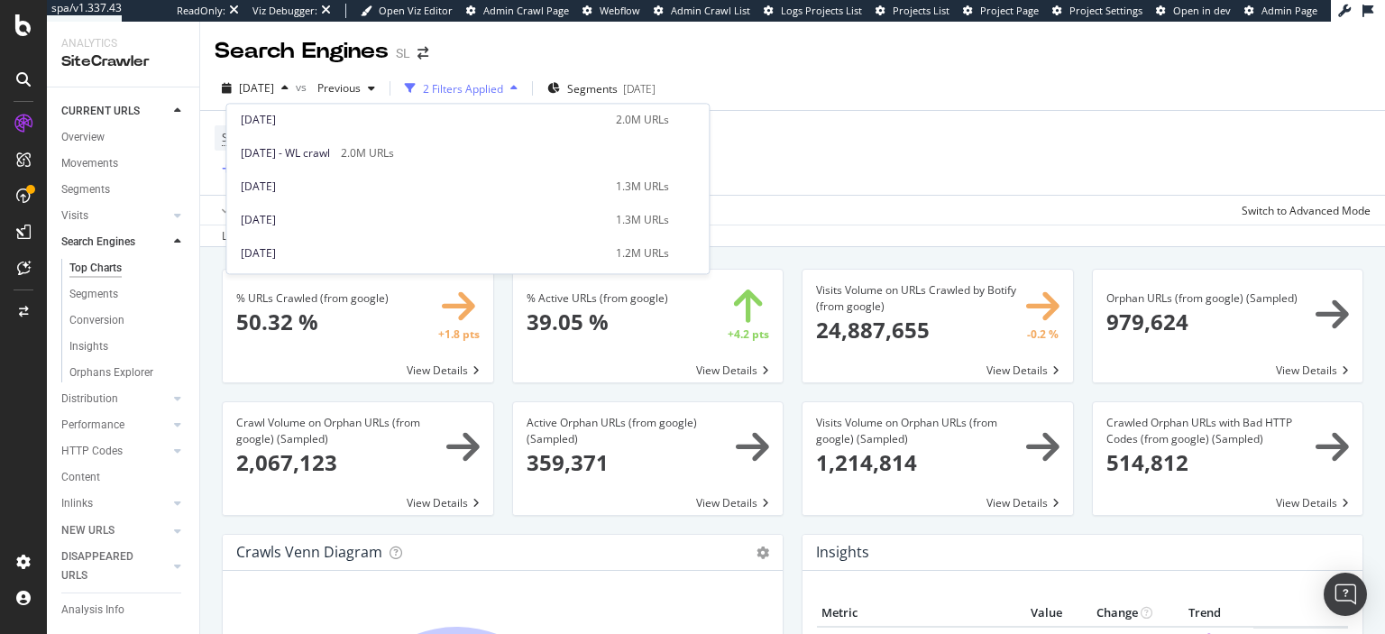
scroll to position [436, 0]
click at [366, 178] on div "2025 Mar. 14th" at bounding box center [423, 179] width 364 height 16
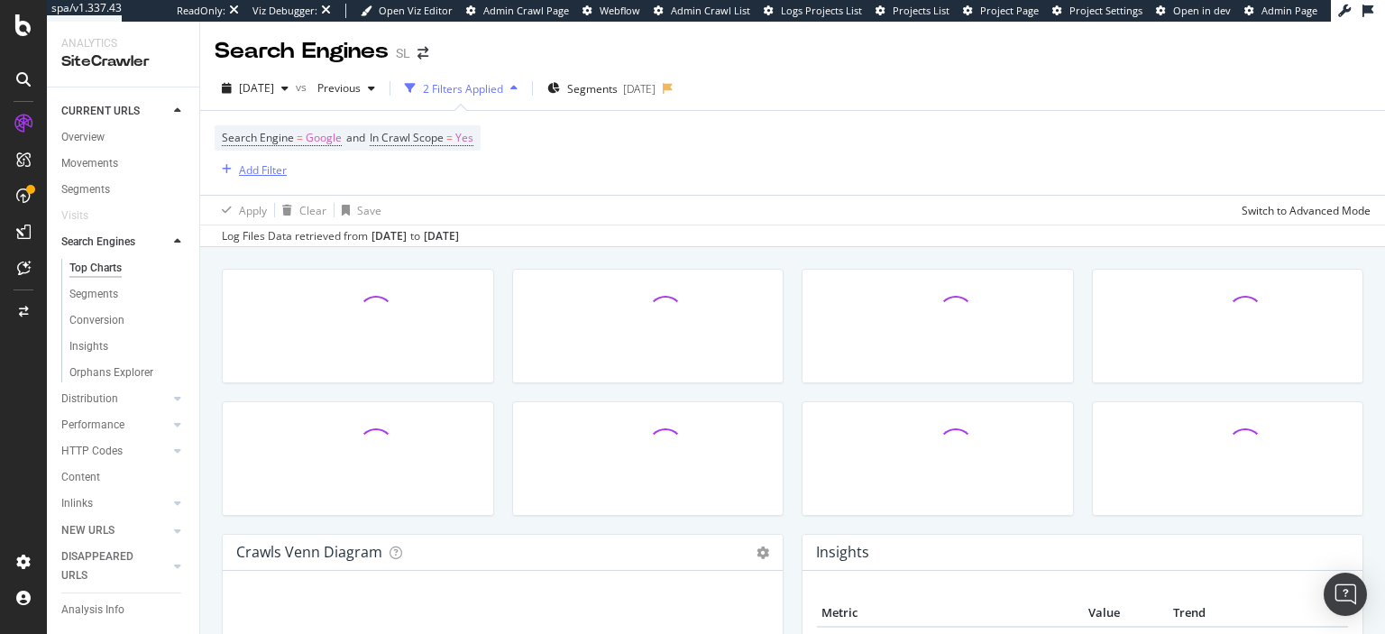
click at [266, 170] on div "Add Filter" at bounding box center [263, 169] width 48 height 15
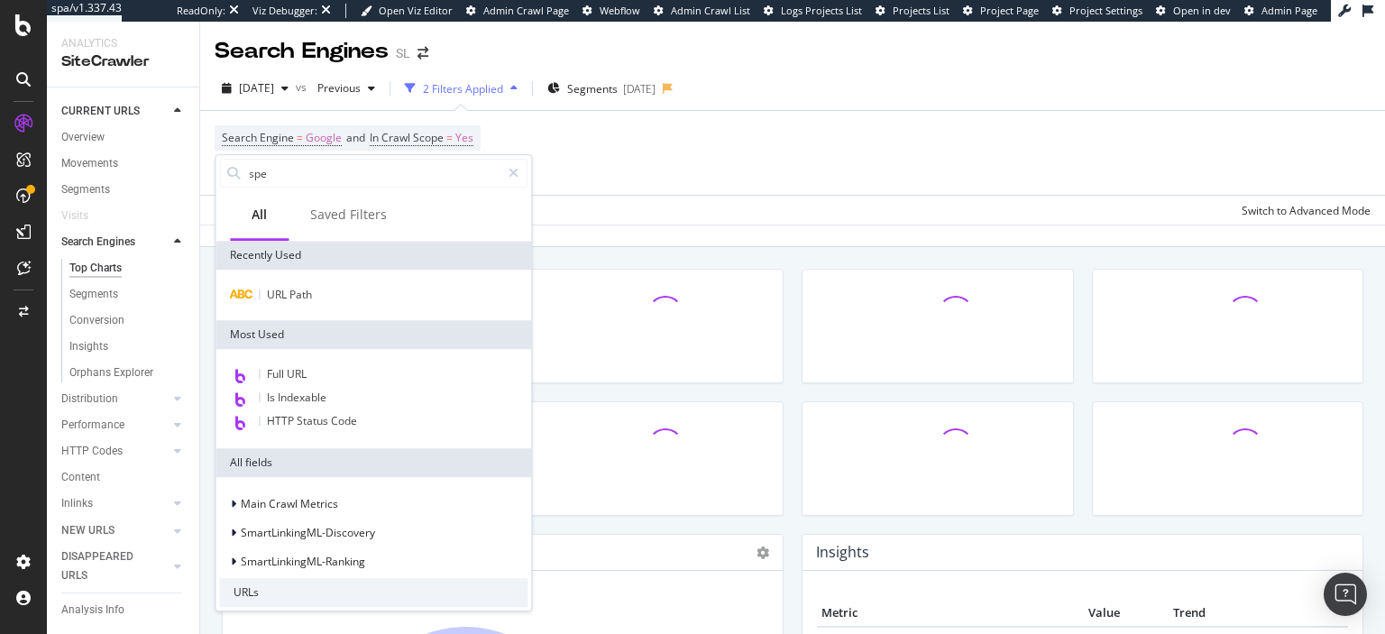
type input "spee"
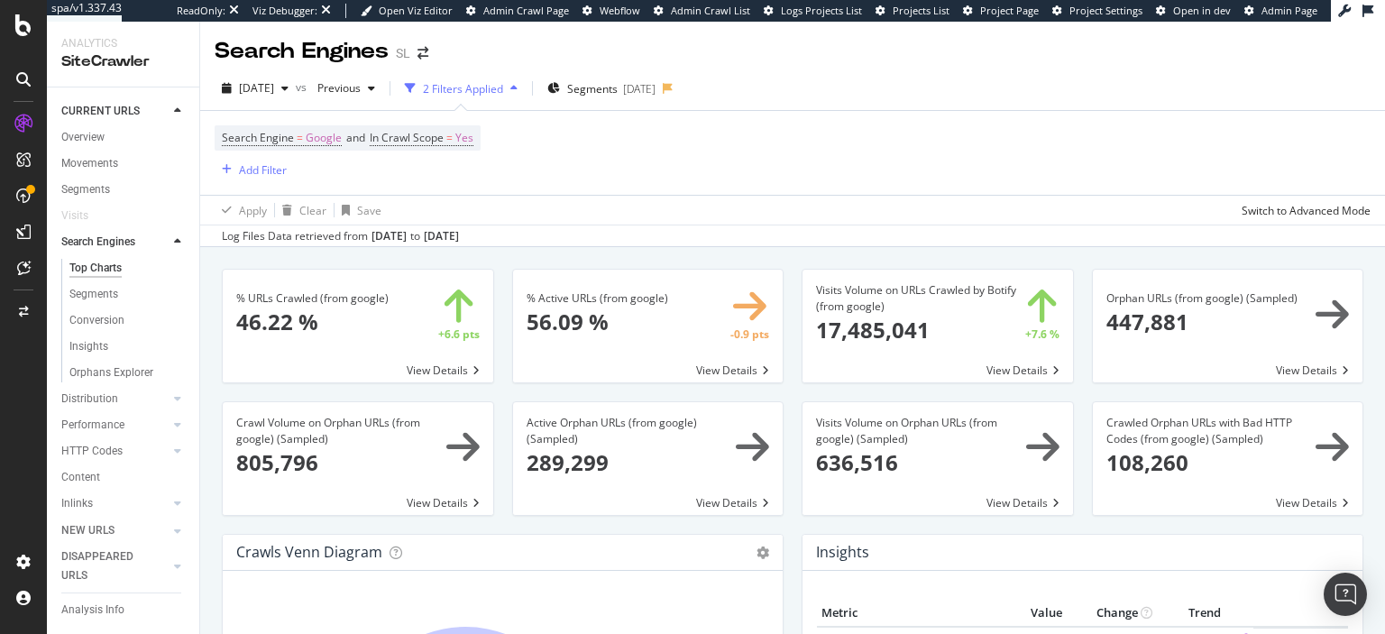
click at [607, 169] on div "Search Engine = Google and In Crawl Scope = Yes Add Filter" at bounding box center [793, 153] width 1156 height 84
click at [259, 175] on div "Add Filter" at bounding box center [263, 169] width 48 height 15
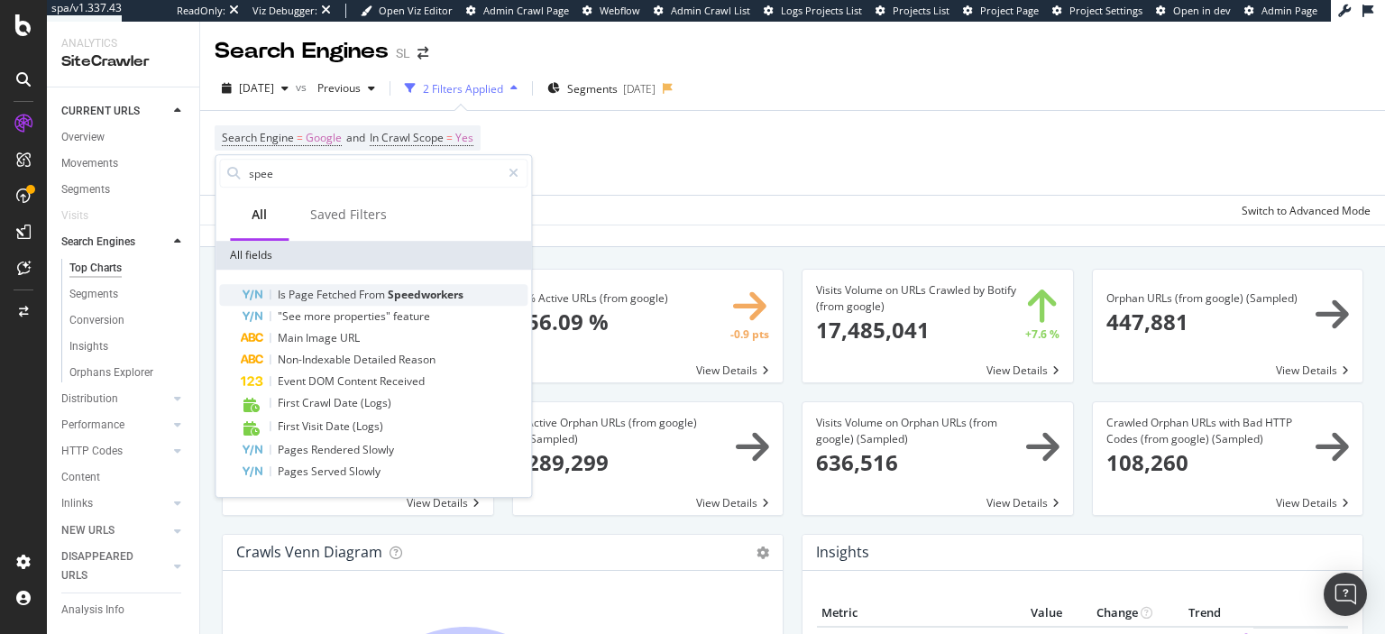
click at [363, 298] on span "From" at bounding box center [373, 294] width 29 height 15
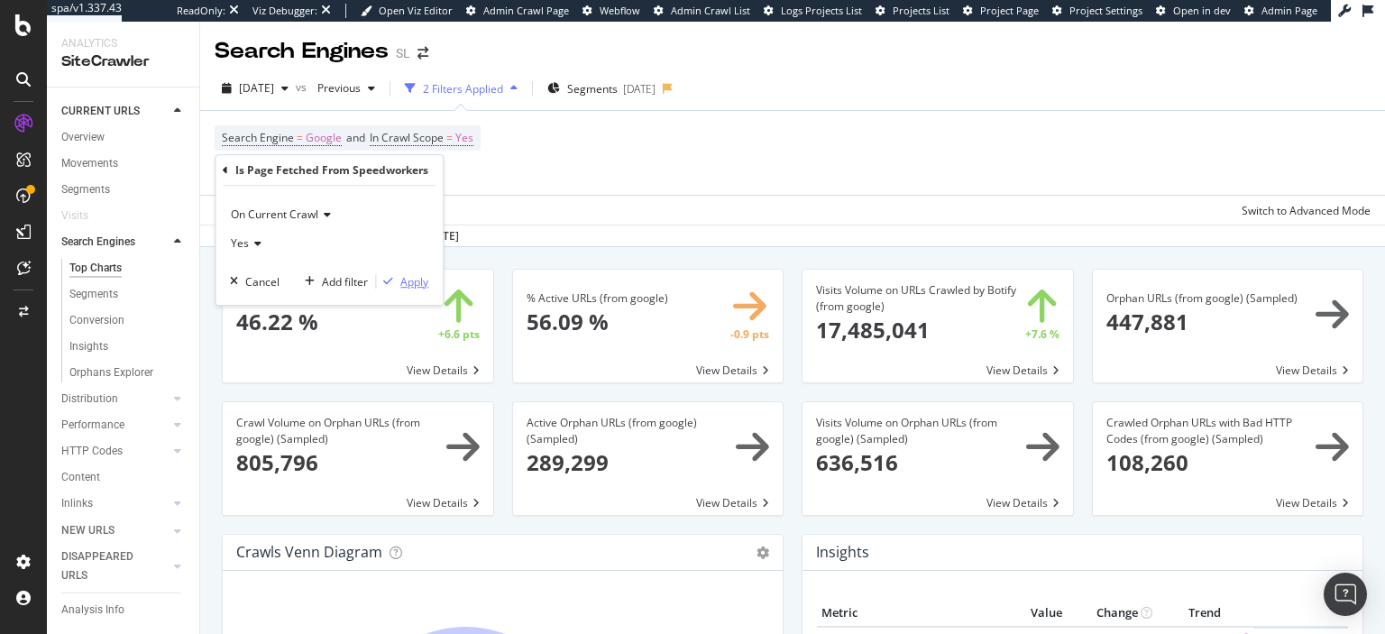
click at [405, 281] on div "Apply" at bounding box center [414, 281] width 28 height 15
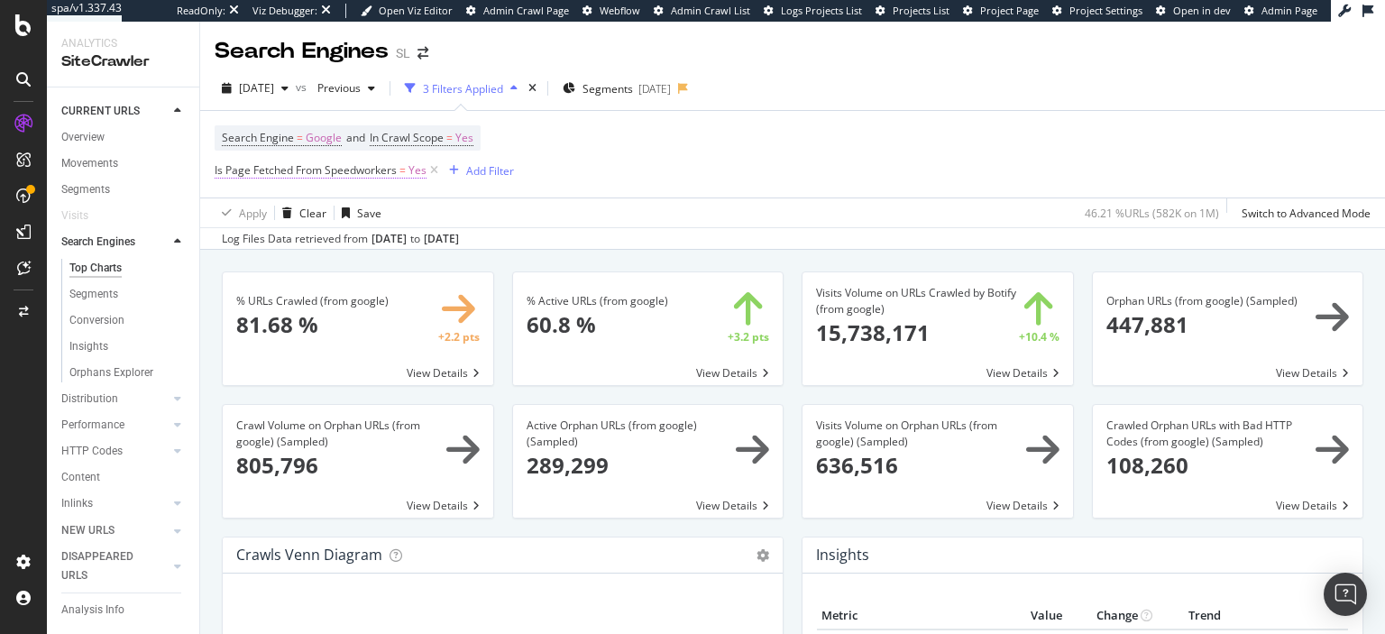
click at [407, 175] on span "Is Page Fetched From Speedworkers = Yes" at bounding box center [321, 170] width 212 height 16
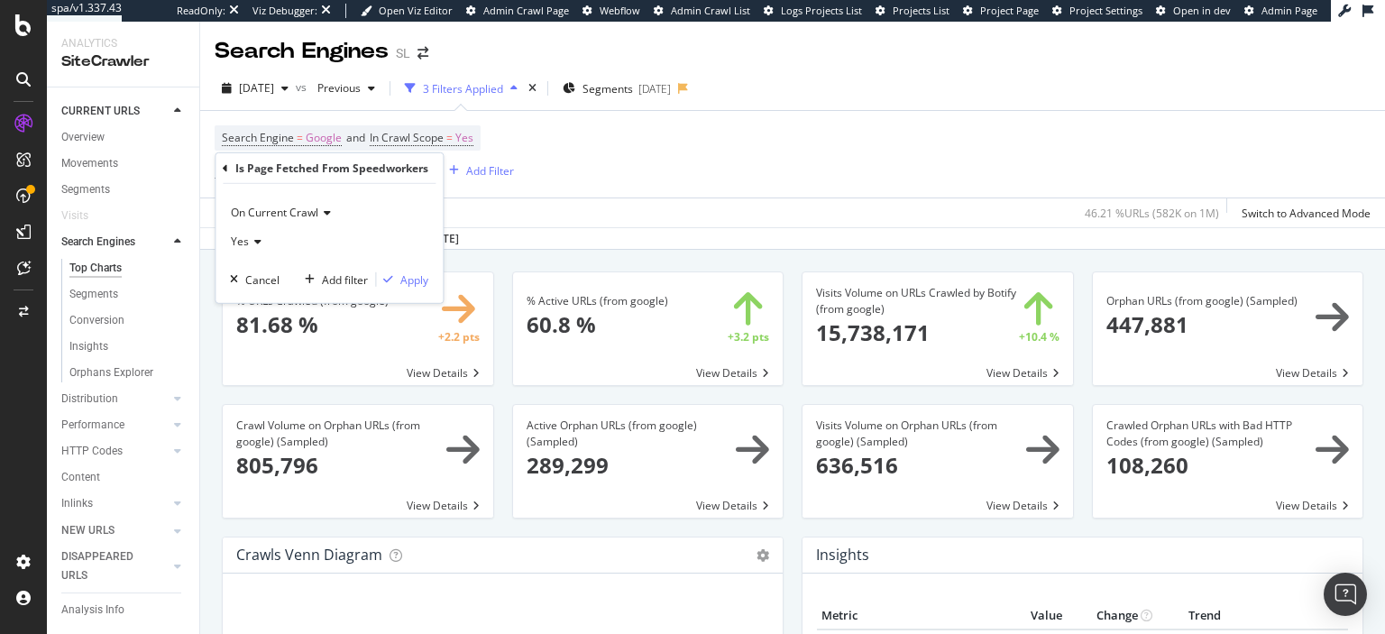
click at [237, 243] on span "Yes" at bounding box center [240, 241] width 18 height 15
click at [247, 298] on span "No" at bounding box center [246, 301] width 14 height 15
click at [409, 276] on div "Apply" at bounding box center [414, 278] width 28 height 15
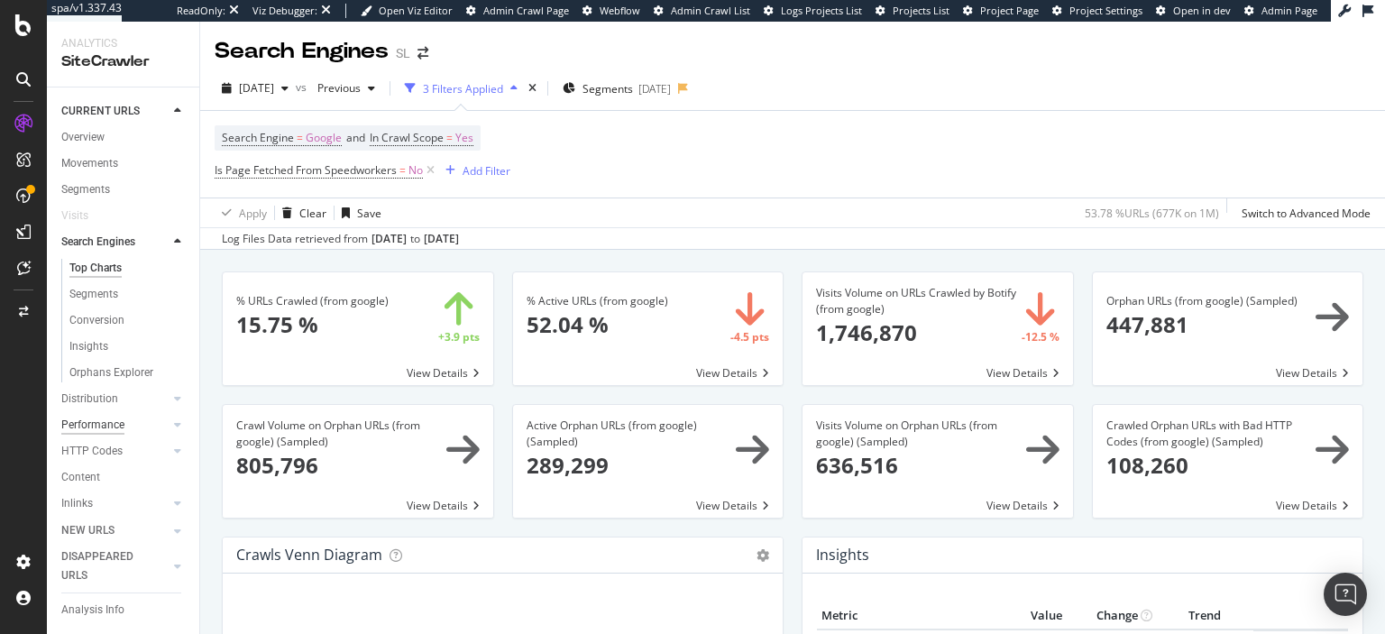
click at [99, 420] on div "Performance" at bounding box center [92, 425] width 63 height 19
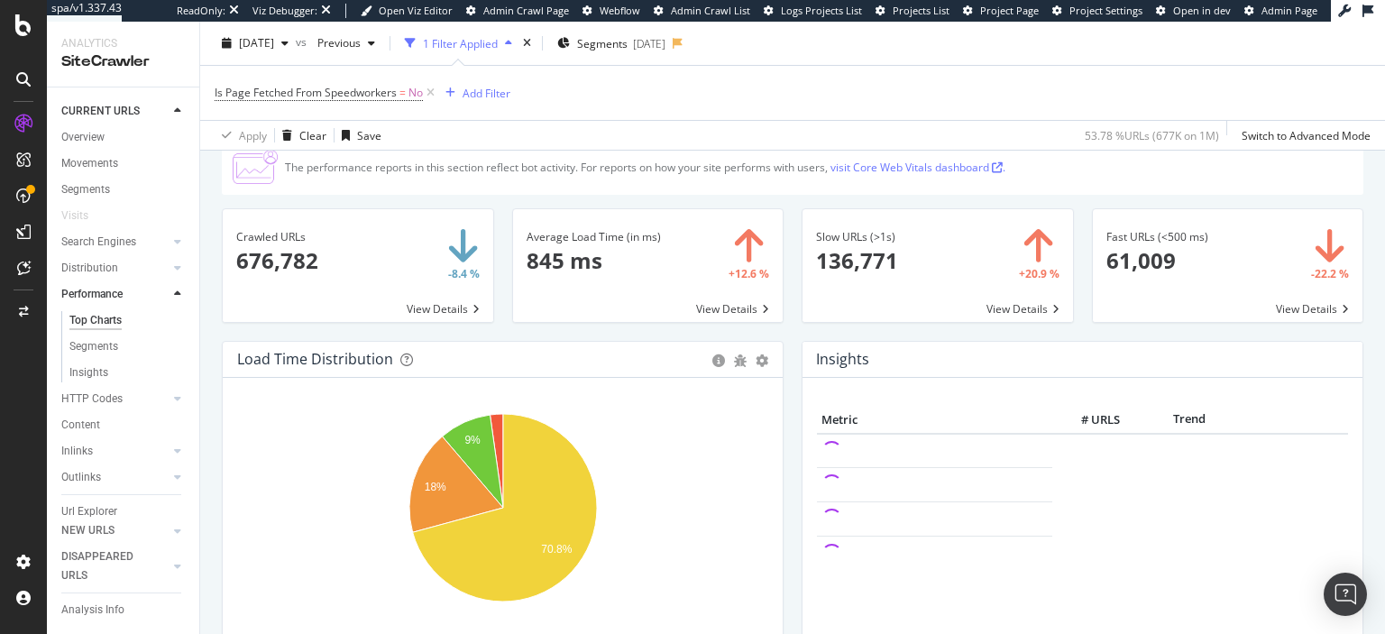
scroll to position [63, 0]
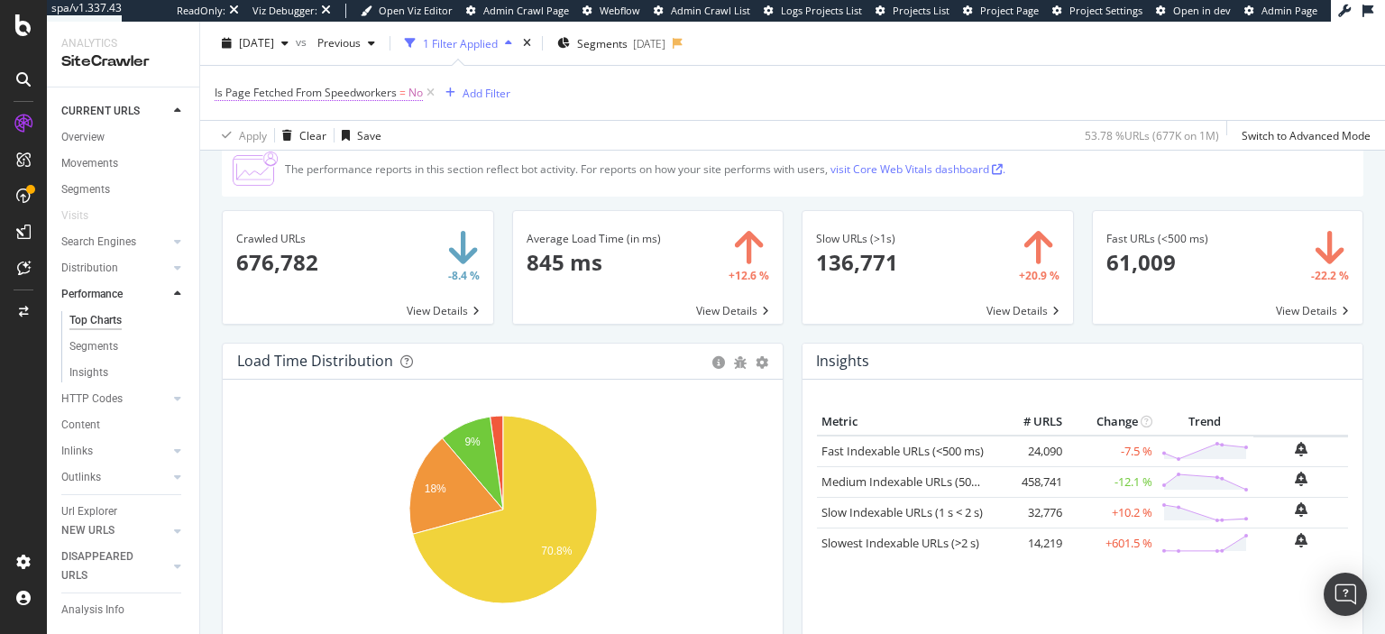
click at [350, 95] on span "Is Page Fetched From Speedworkers" at bounding box center [306, 92] width 182 height 15
click at [243, 164] on span "No" at bounding box center [238, 163] width 14 height 15
click at [252, 206] on span "Yes" at bounding box center [248, 200] width 18 height 15
click at [423, 204] on div "Apply" at bounding box center [414, 201] width 28 height 15
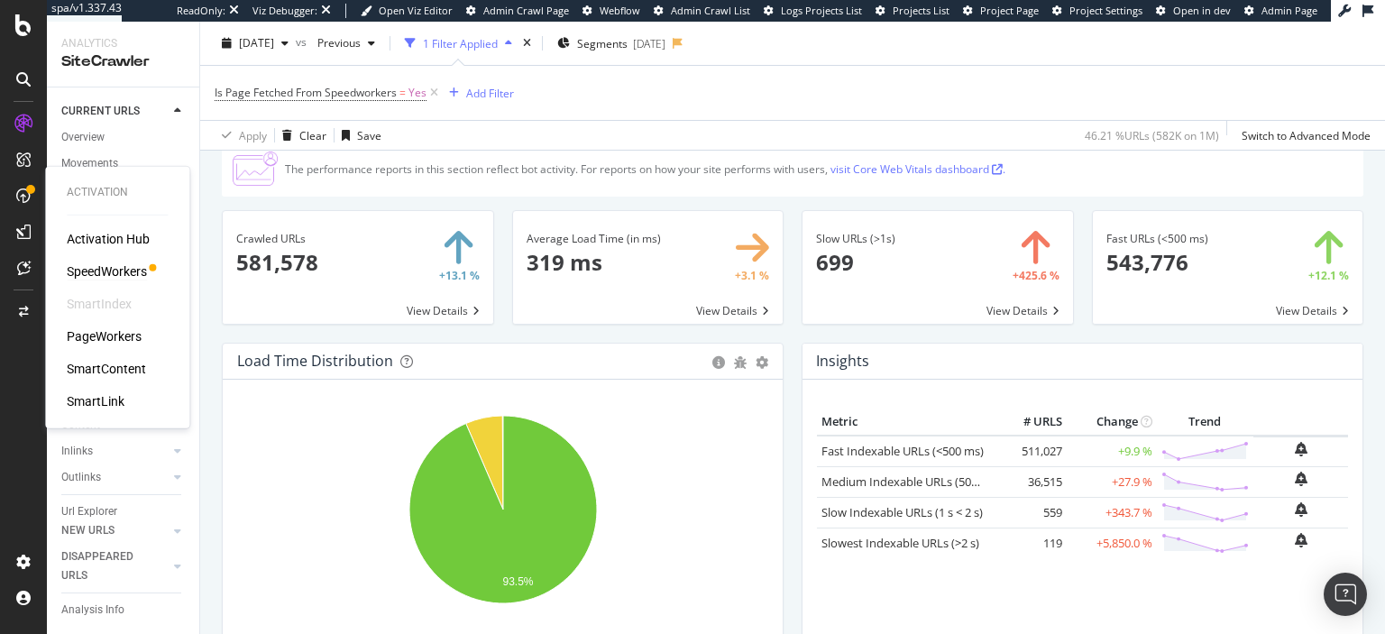
click at [112, 276] on div "SpeedWorkers" at bounding box center [107, 271] width 80 height 18
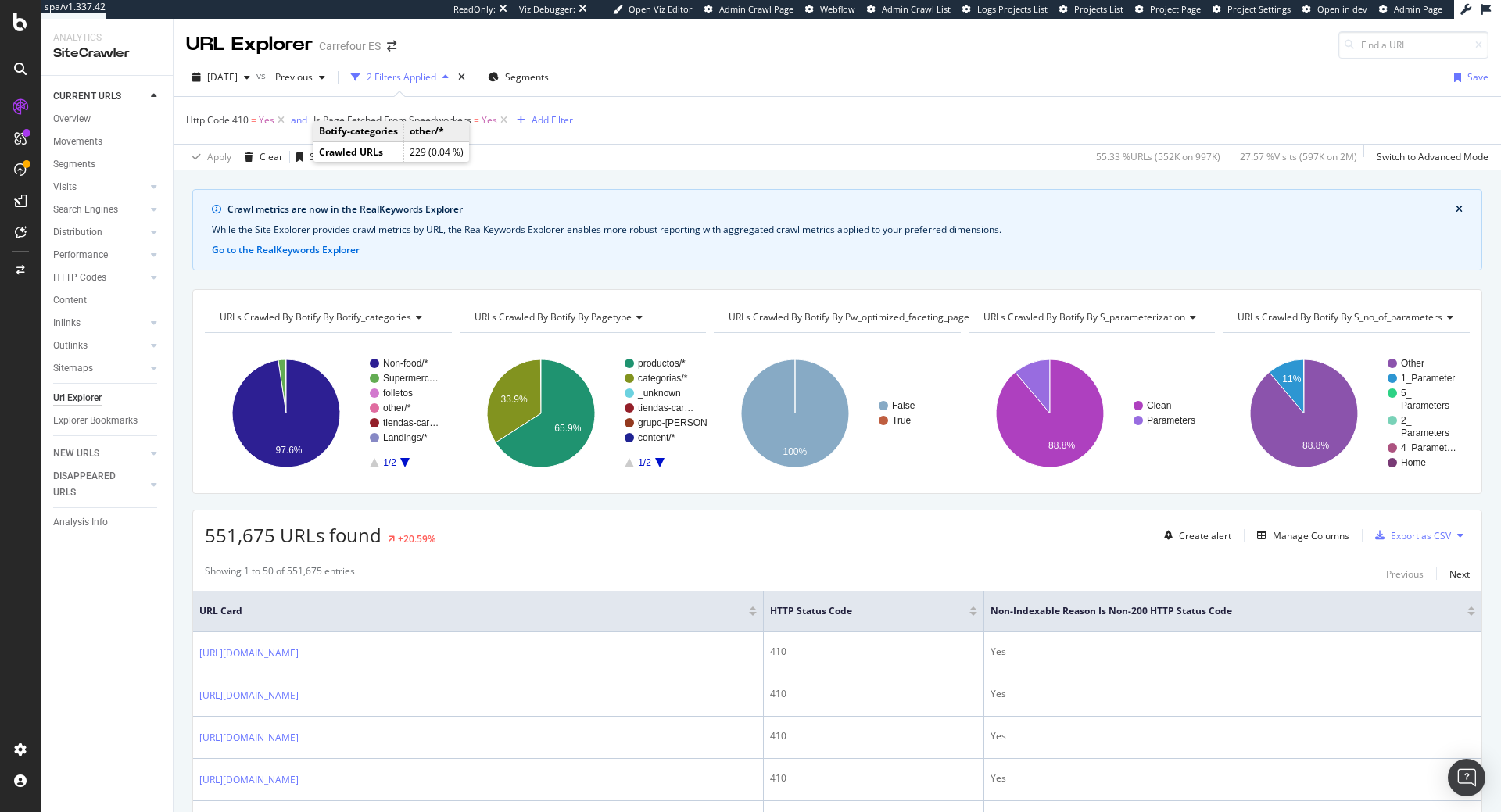
scroll to position [238, 0]
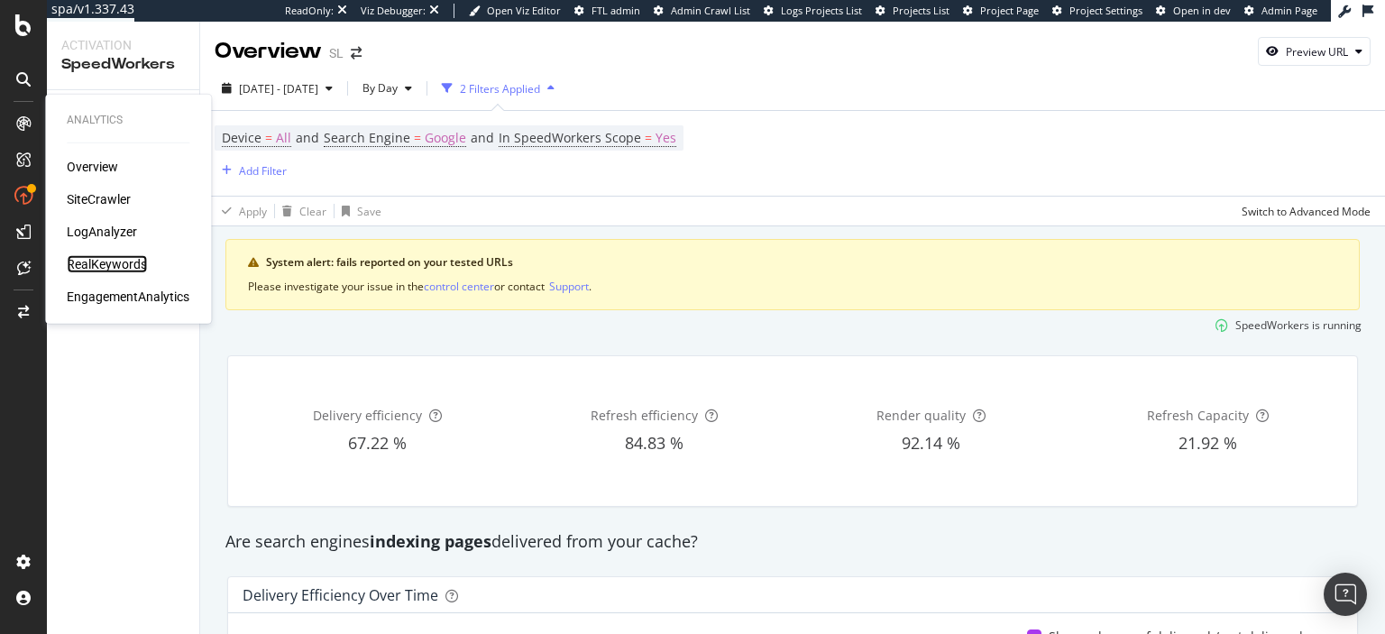
click at [106, 260] on div "RealKeywords" at bounding box center [107, 264] width 80 height 18
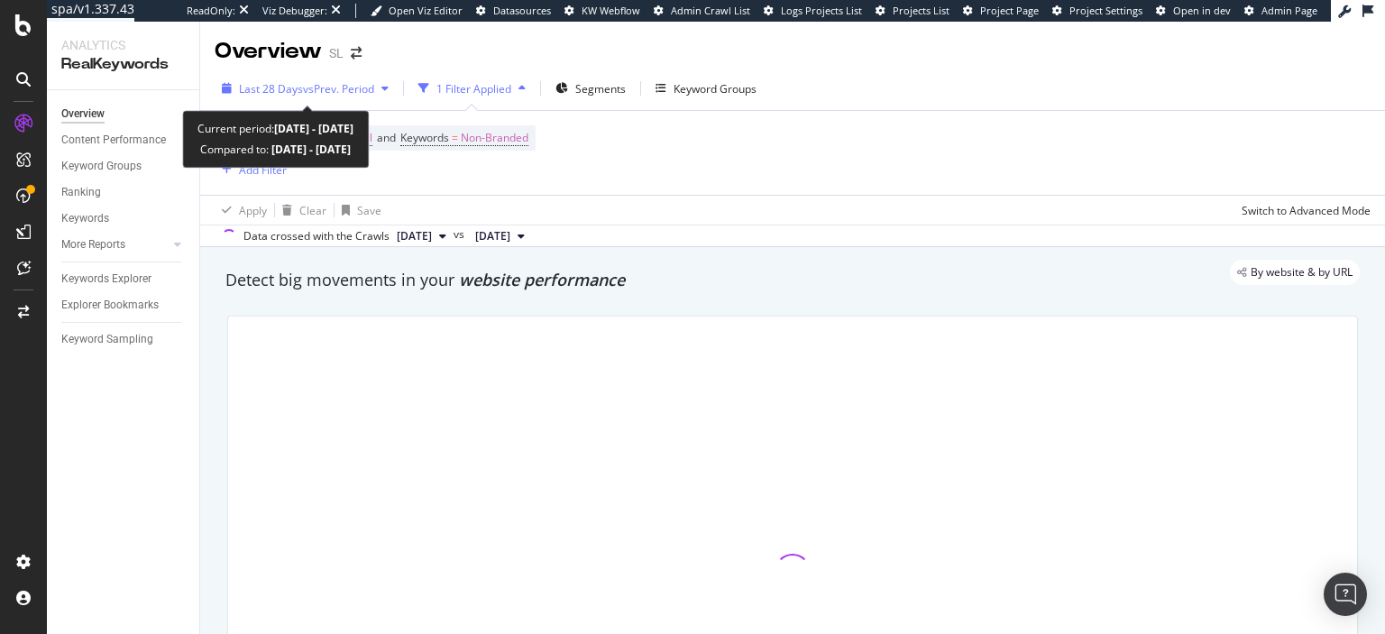
click at [352, 87] on span "vs Prev. Period" at bounding box center [338, 88] width 71 height 15
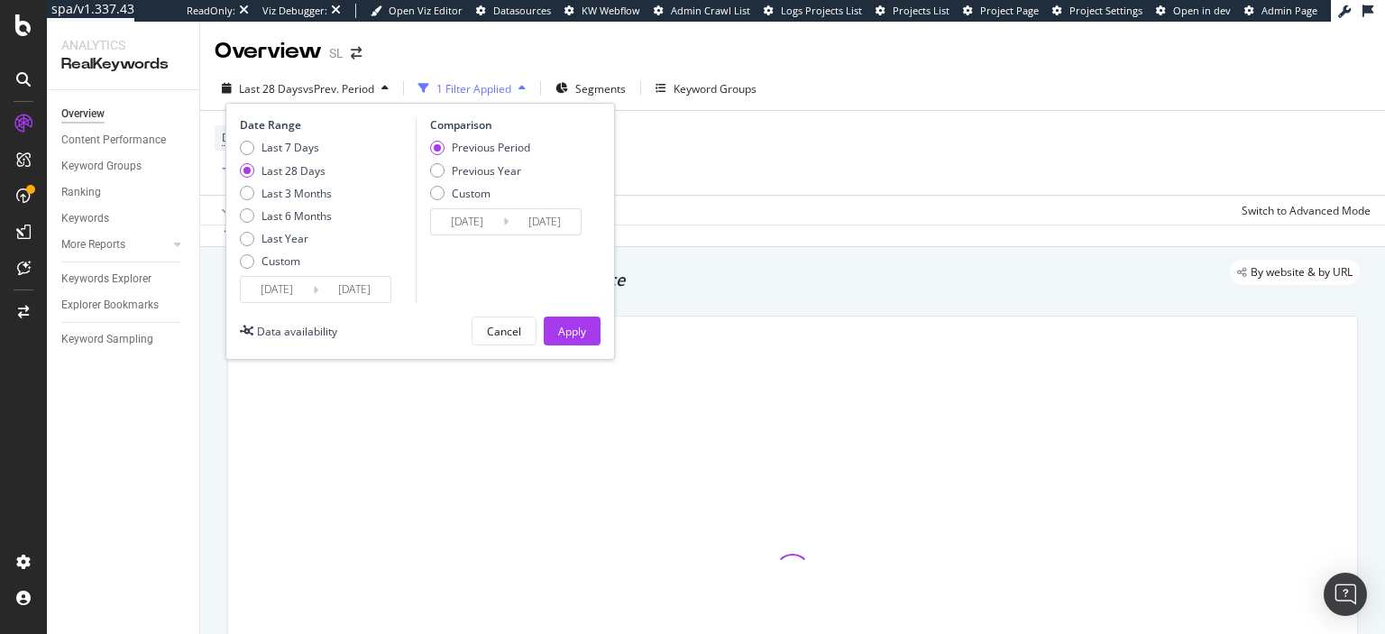
click at [270, 294] on input "2025/08/26" at bounding box center [277, 289] width 72 height 25
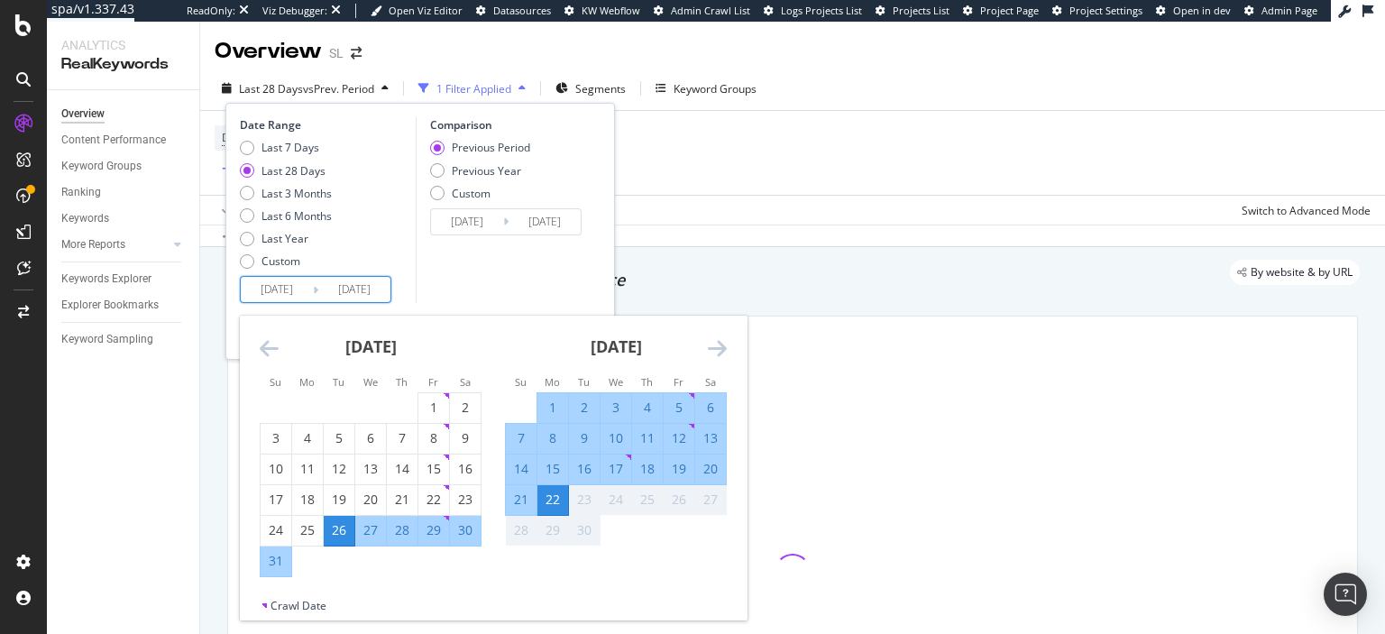
click at [265, 344] on icon "Move backward to switch to the previous month." at bounding box center [269, 348] width 19 height 22
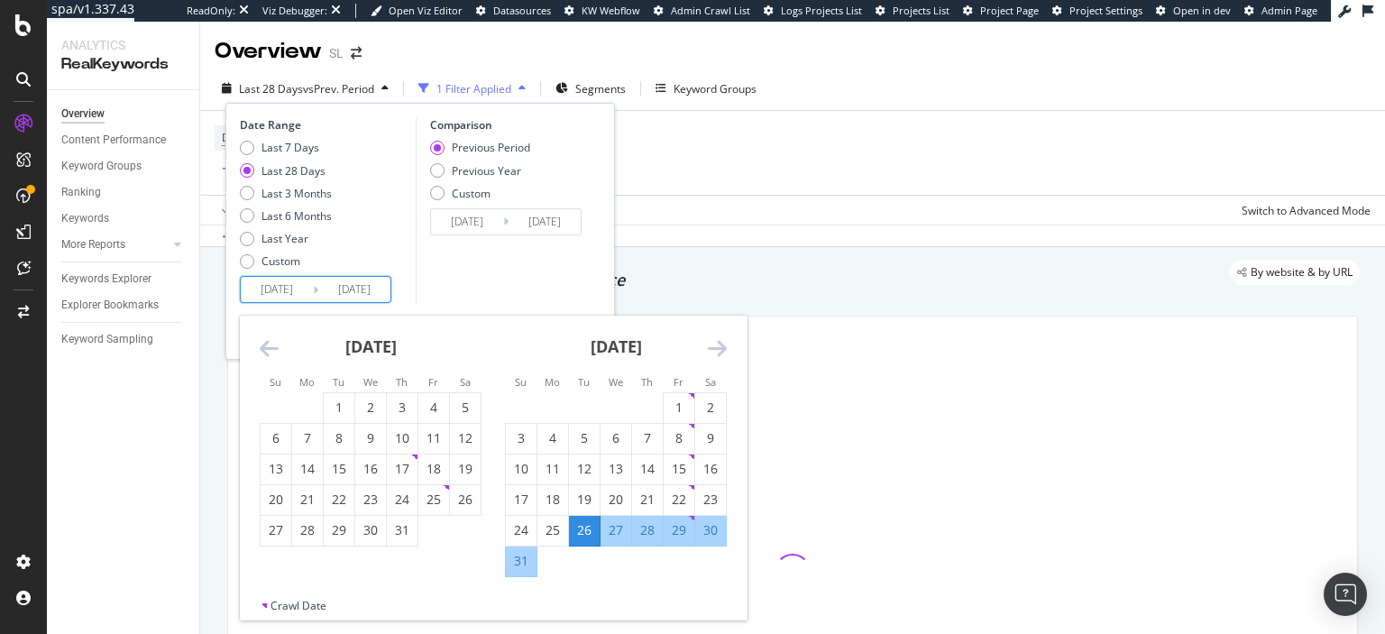
click at [265, 344] on icon "Move backward to switch to the previous month." at bounding box center [269, 348] width 19 height 22
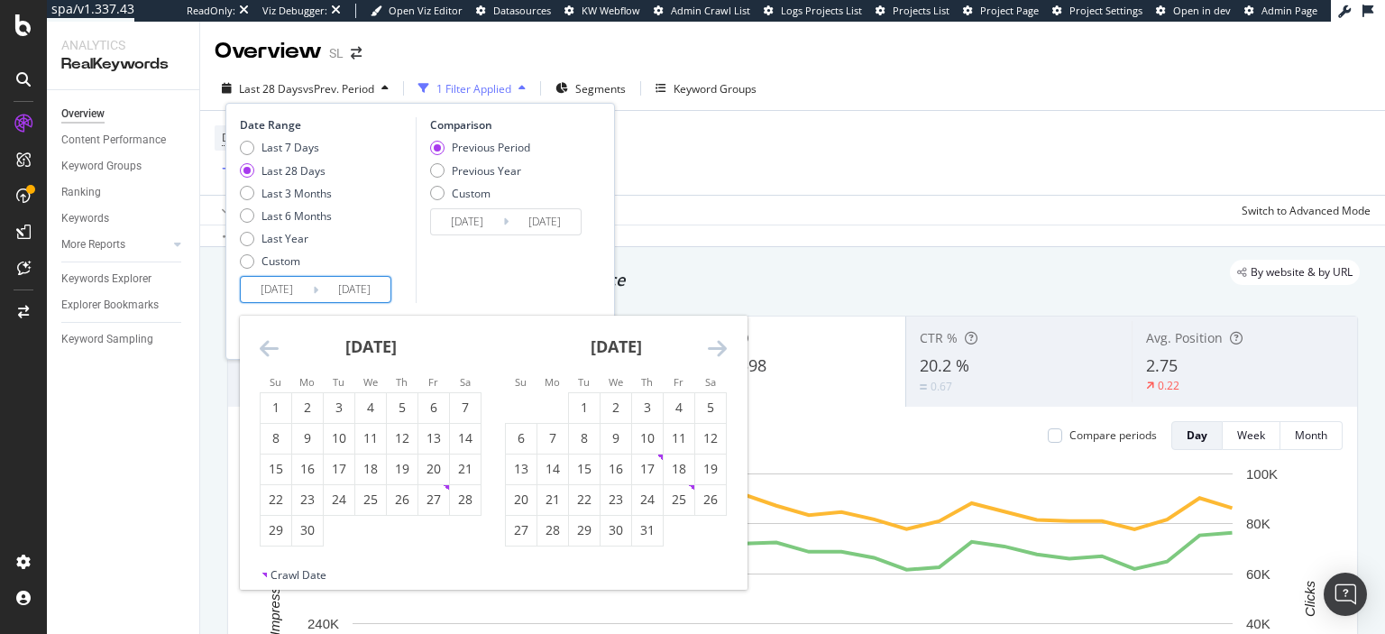
click at [265, 344] on icon "Move backward to switch to the previous month." at bounding box center [269, 348] width 19 height 22
click at [480, 413] on div "1" at bounding box center [465, 408] width 31 height 18
type input "2024/08/06"
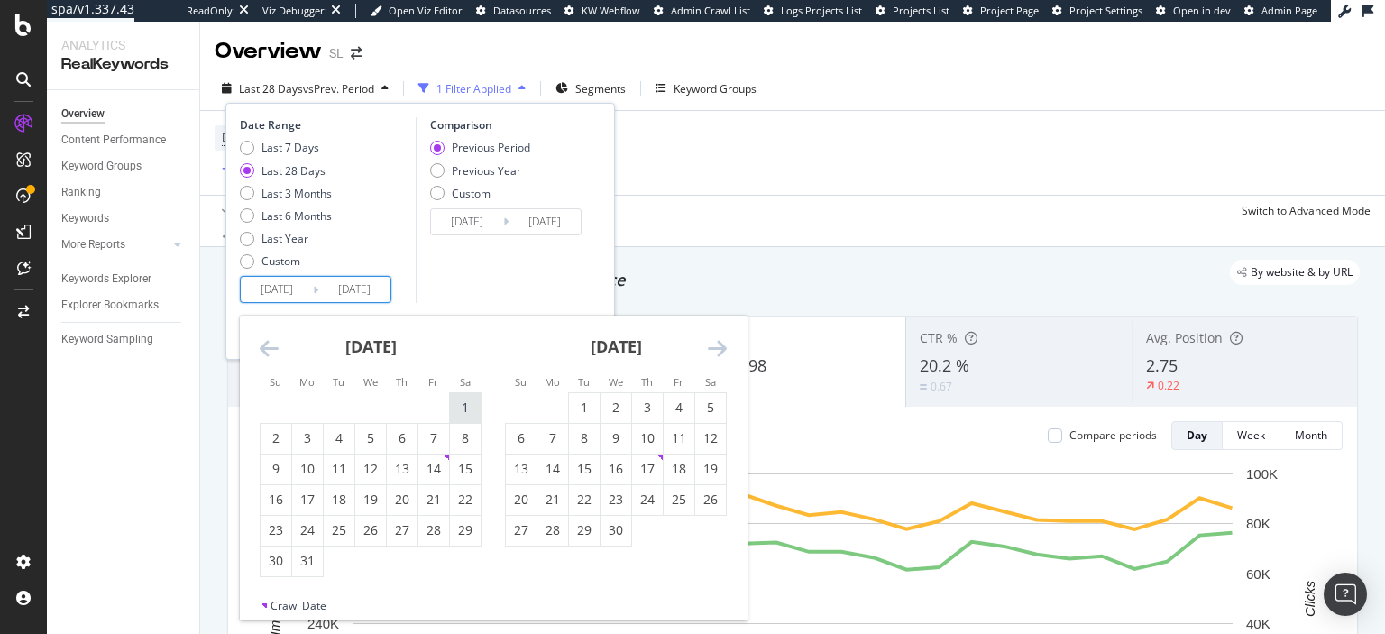
type input "2025/02/28"
type input "2025/03/01"
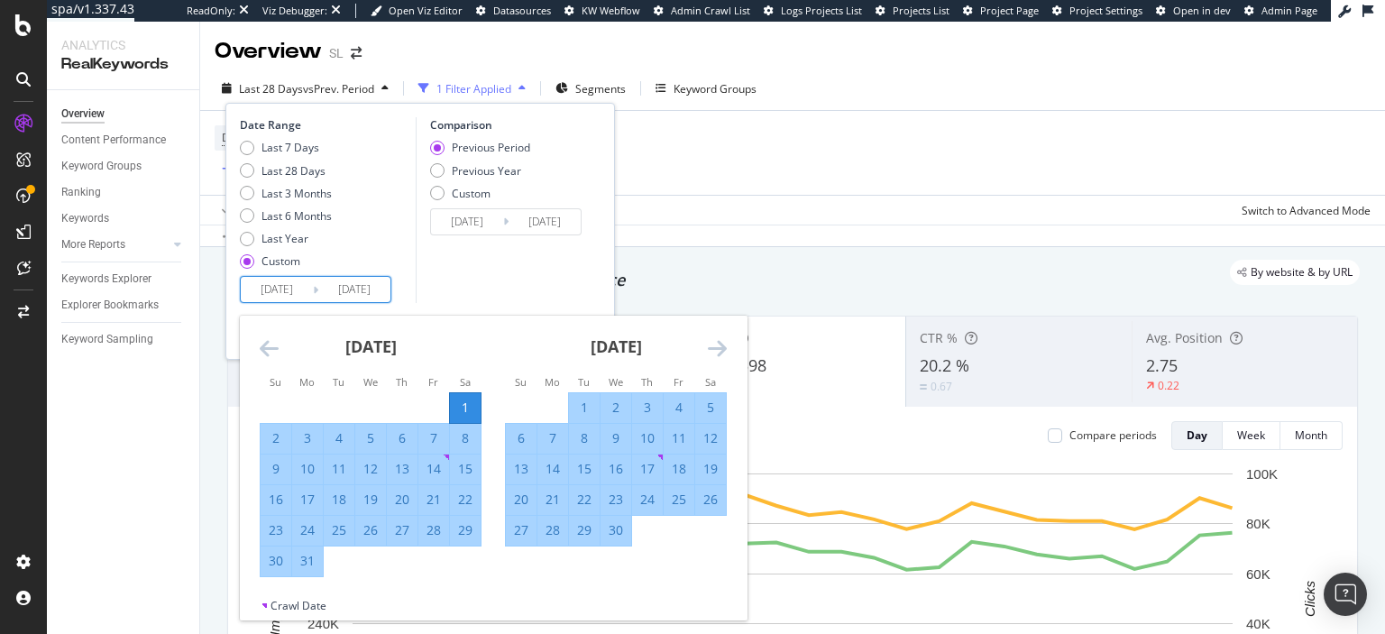
click at [309, 556] on div "31" at bounding box center [307, 561] width 31 height 18
type input "2025/01/29"
type input "2025/03/31"
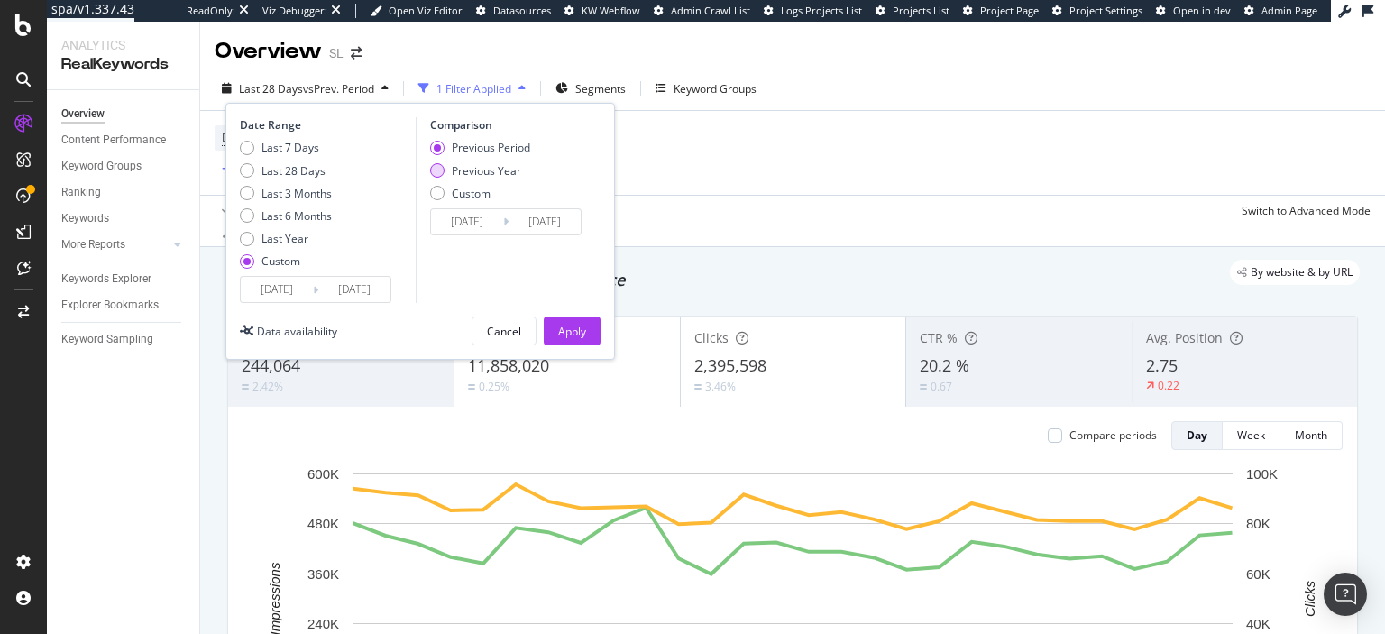
click at [515, 173] on div "Previous Year" at bounding box center [486, 170] width 69 height 15
type input "2024/03/02"
type input "2024/04/01"
click at [573, 320] on div "Apply" at bounding box center [572, 330] width 28 height 27
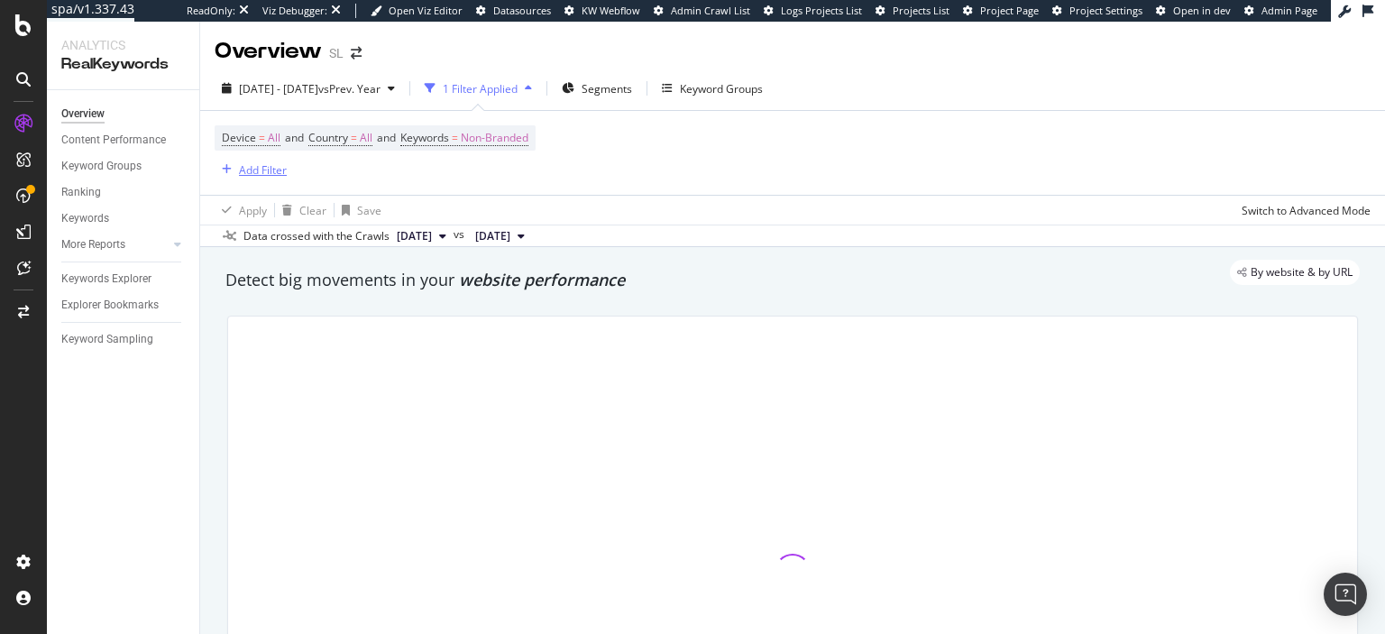
click at [262, 164] on div "Add Filter" at bounding box center [263, 169] width 48 height 15
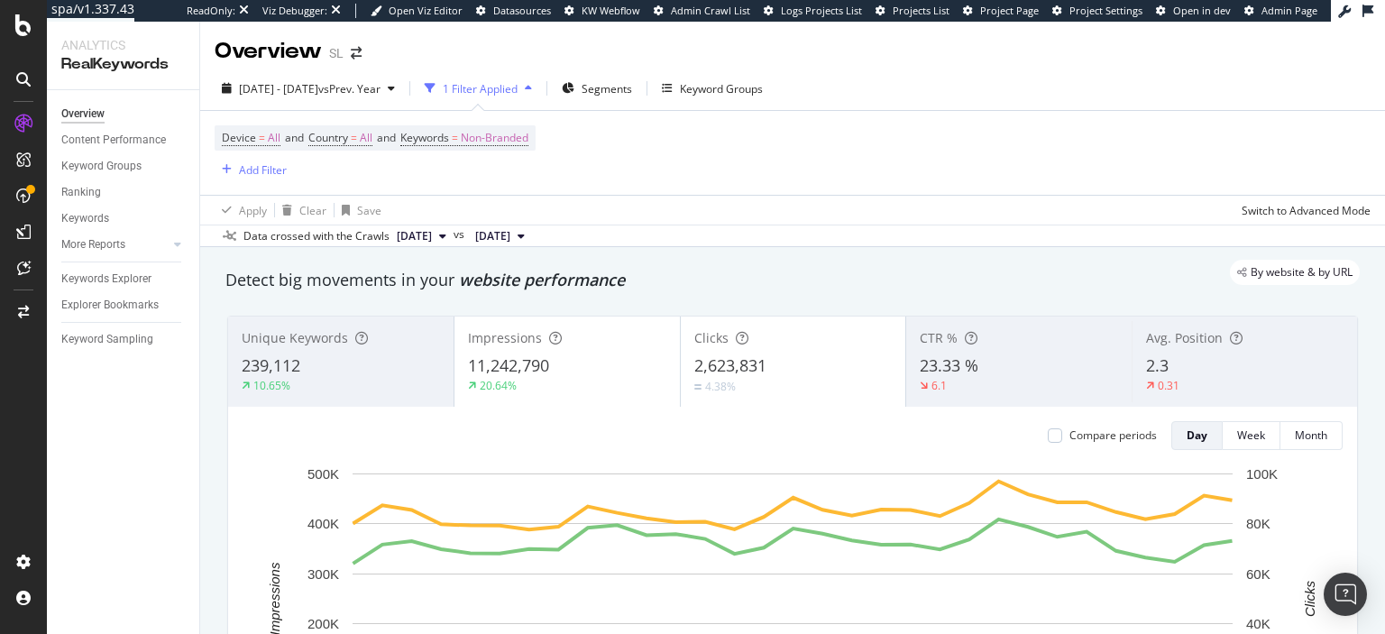
click at [588, 167] on div "Device = All and Country = All and Keywords = Non-Branded Add Filter" at bounding box center [793, 153] width 1156 height 84
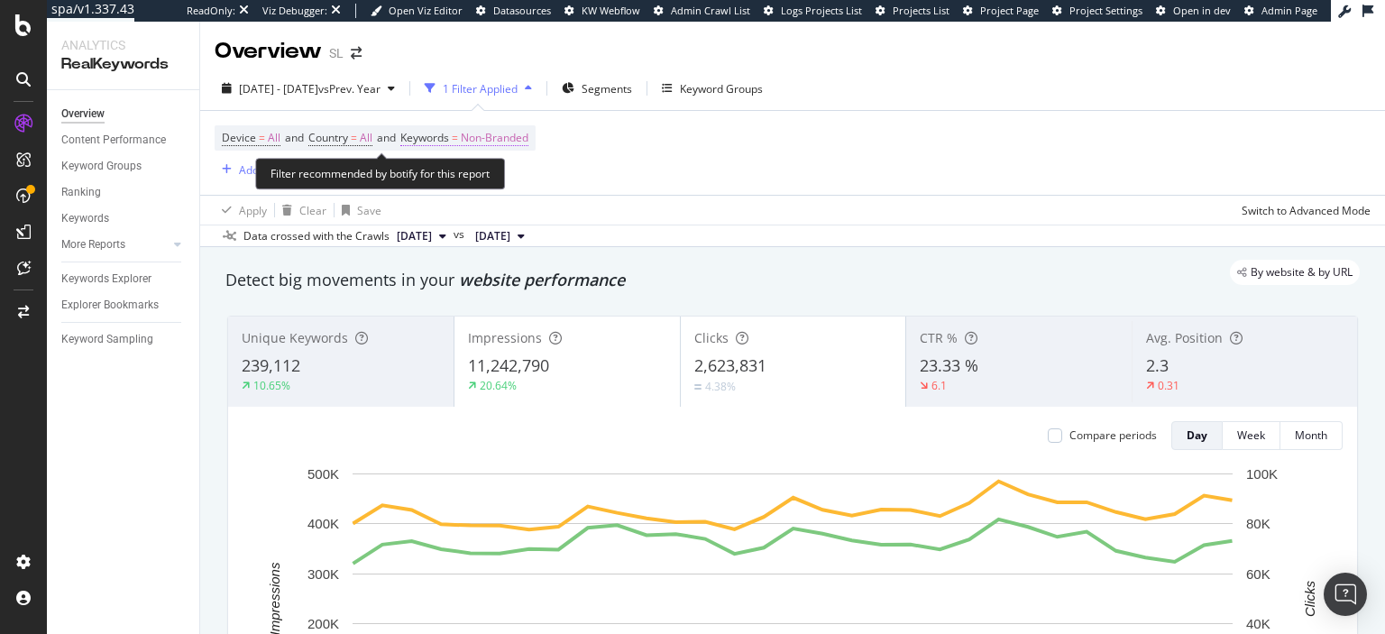
click at [492, 141] on span "Non-Branded" at bounding box center [495, 137] width 68 height 25
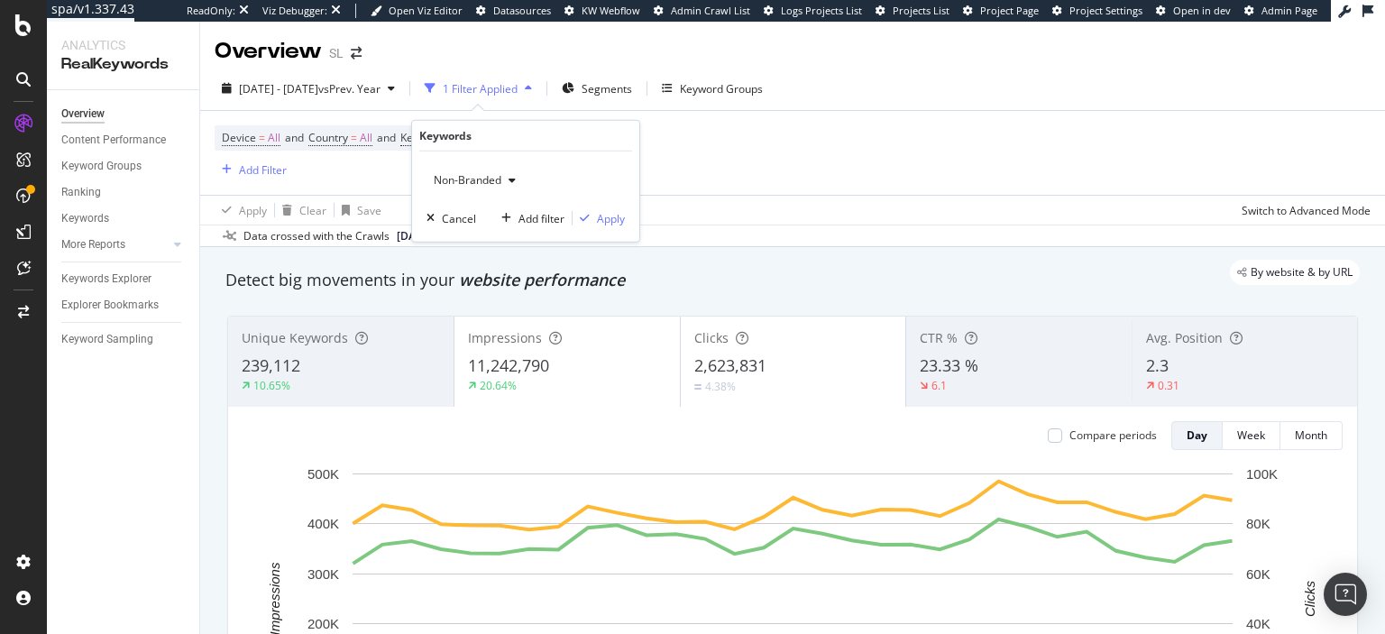
click at [465, 174] on span "Non-Branded" at bounding box center [464, 179] width 75 height 15
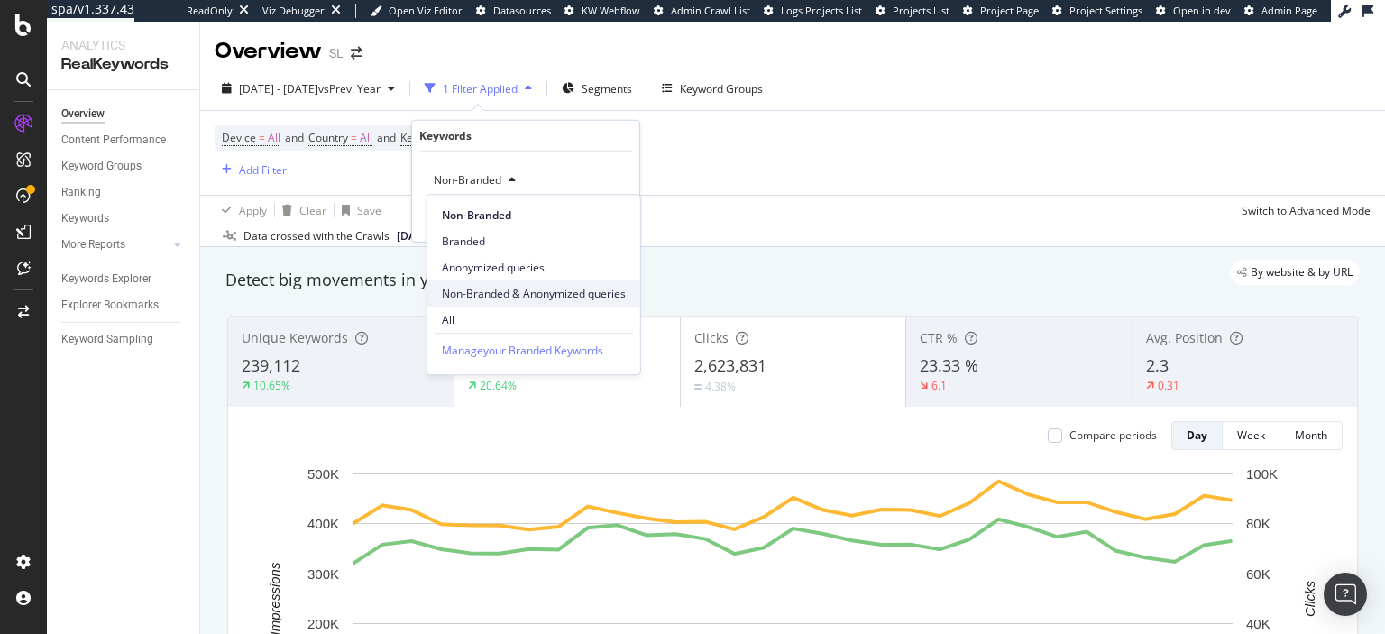
click at [546, 292] on span "Non-Branded & Anonymized queries" at bounding box center [534, 294] width 184 height 16
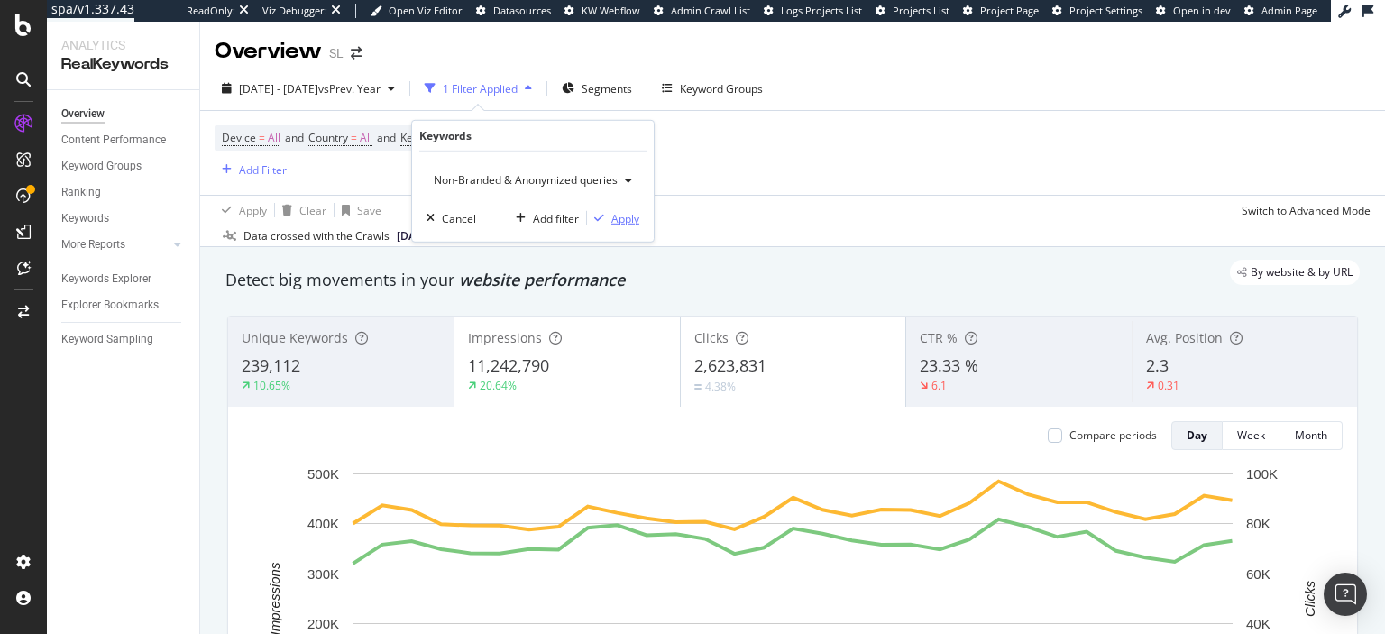
click at [628, 224] on div "Apply" at bounding box center [625, 217] width 28 height 15
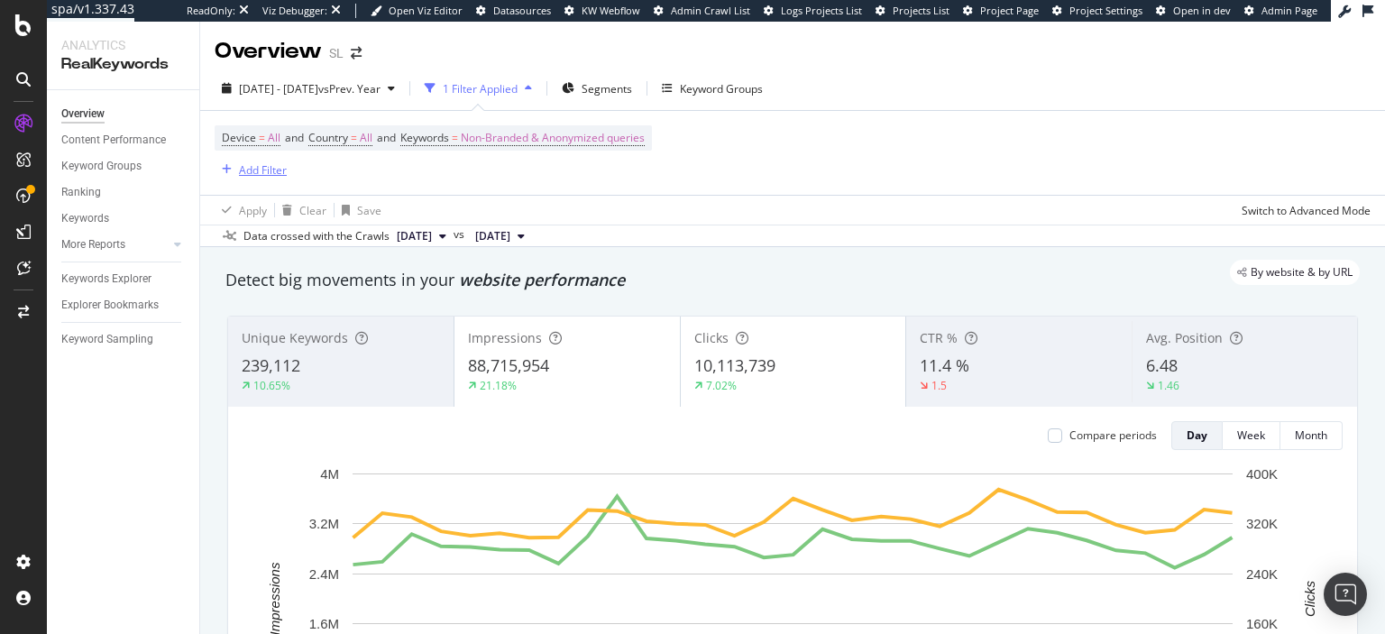
click at [266, 171] on div "Add Filter" at bounding box center [263, 169] width 48 height 15
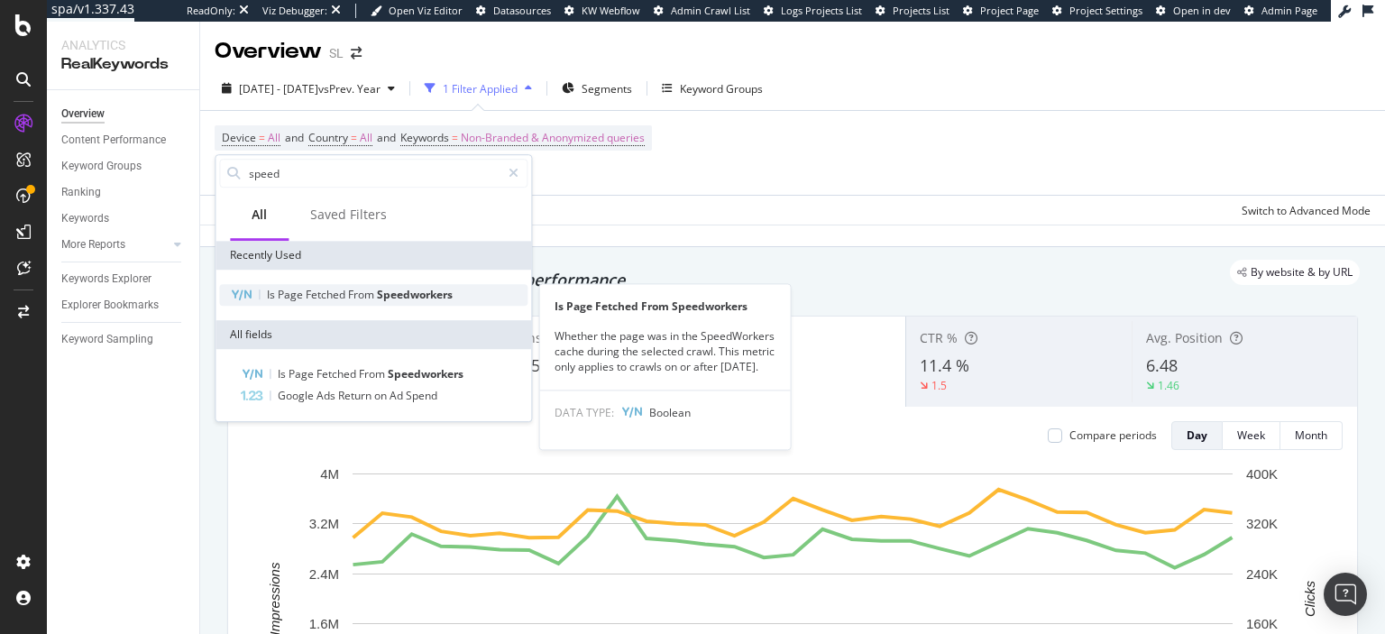
type input "speed"
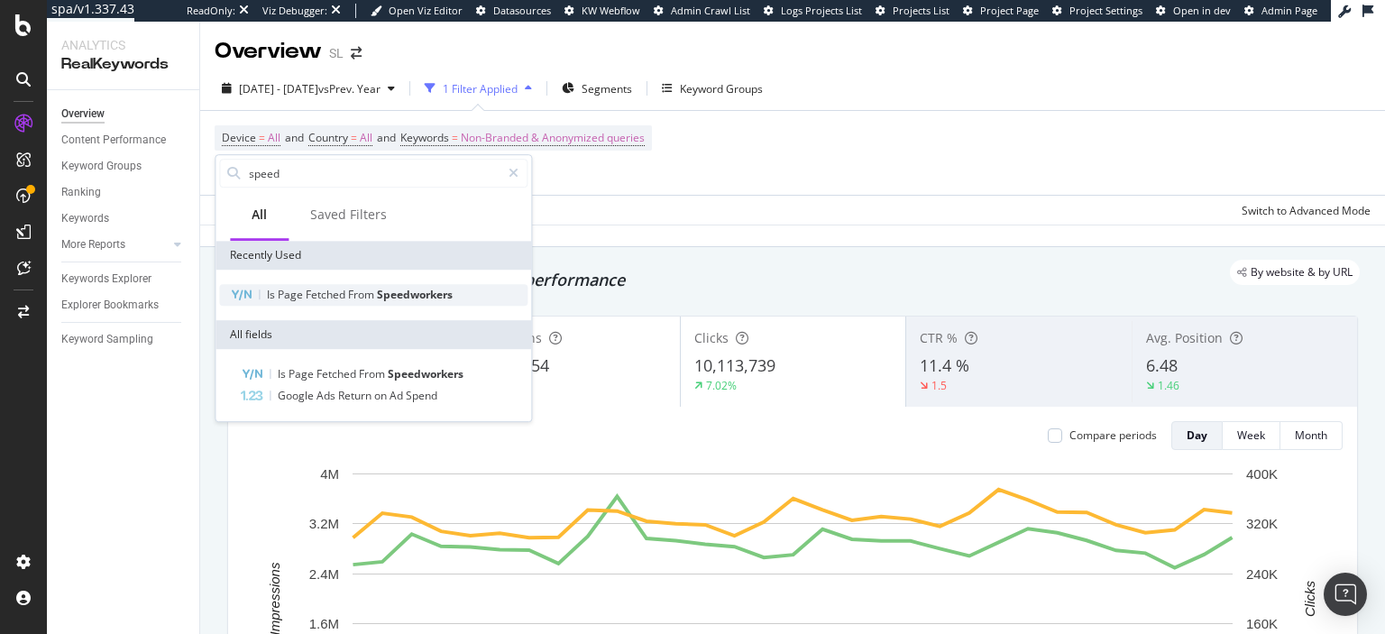
click at [325, 298] on span "Fetched" at bounding box center [327, 294] width 42 height 15
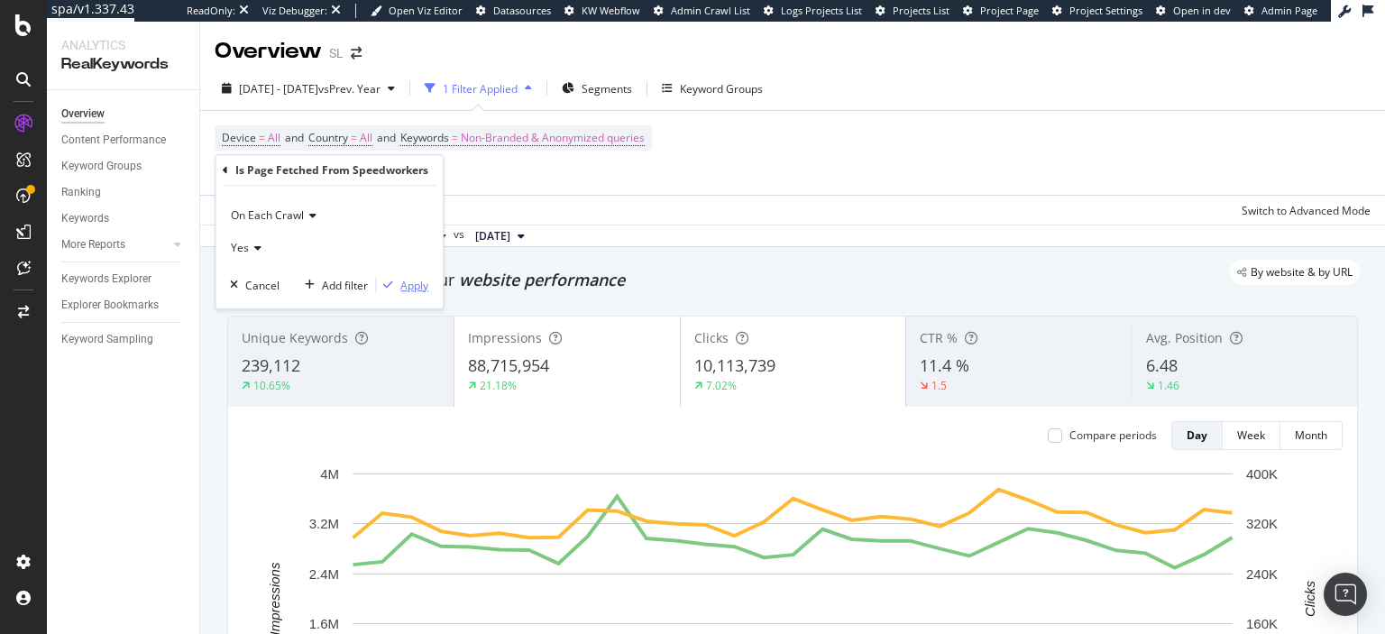
click at [416, 280] on div "Apply" at bounding box center [414, 285] width 28 height 15
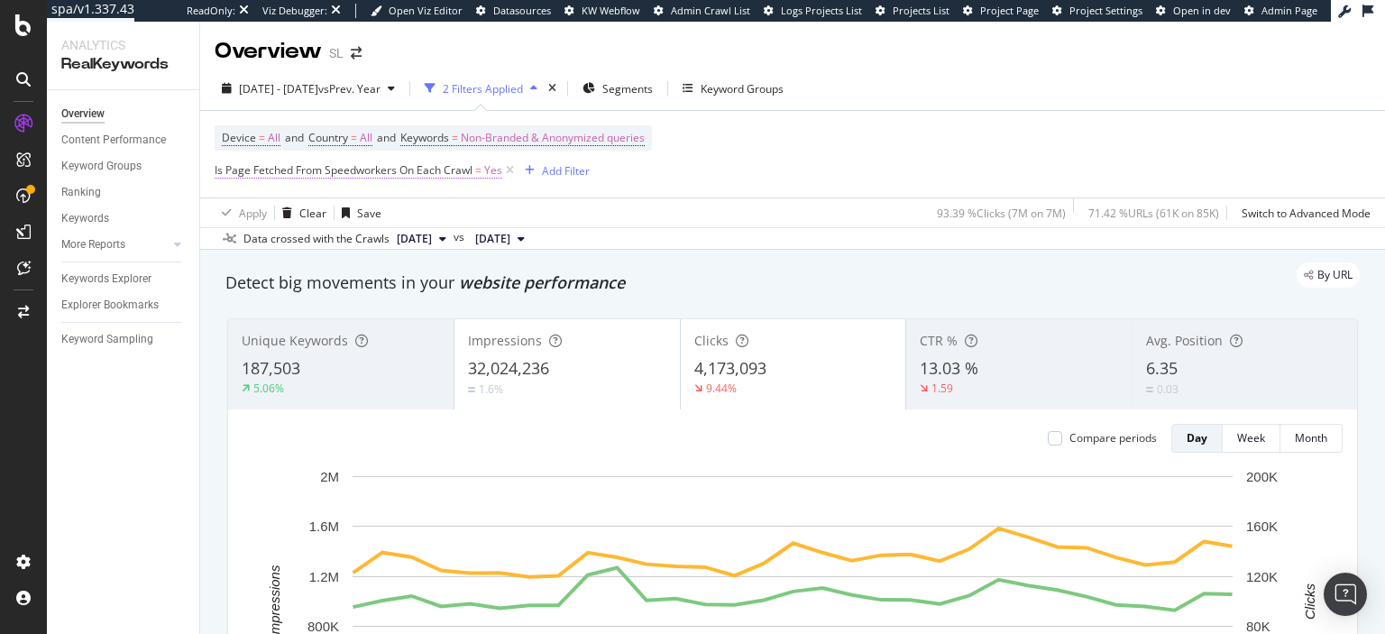
click at [488, 175] on span "Yes" at bounding box center [493, 170] width 18 height 25
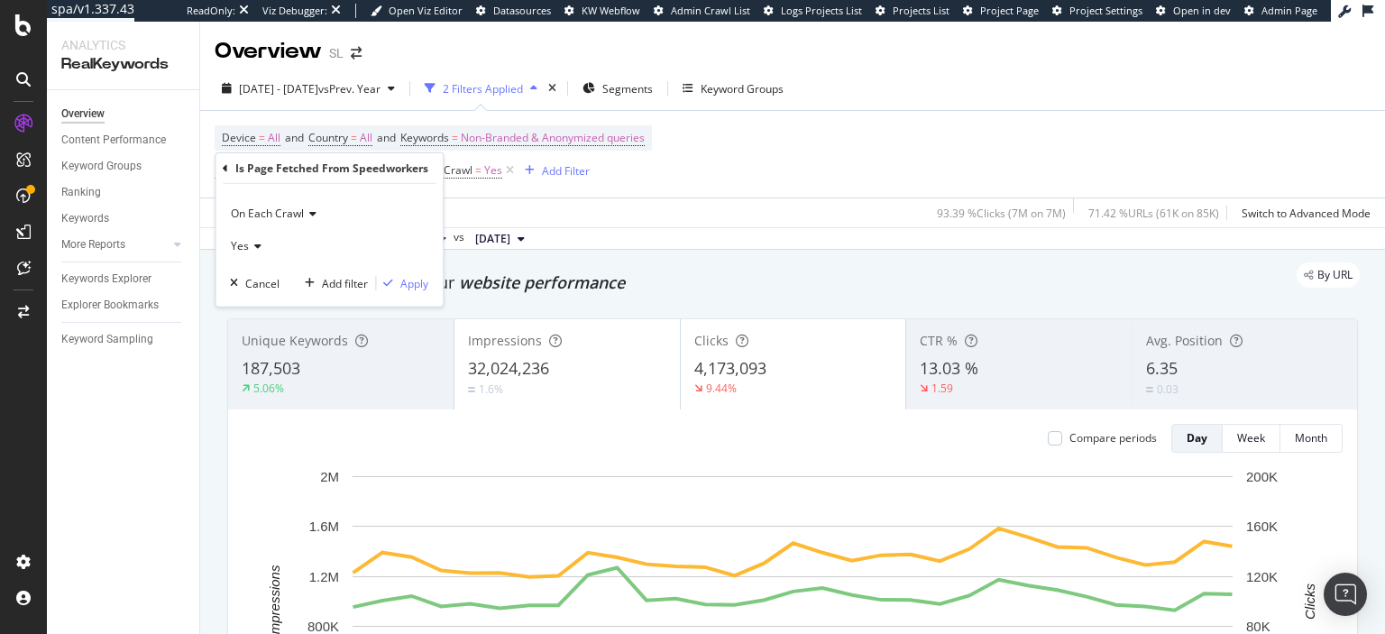
click at [236, 250] on span "Yes" at bounding box center [240, 244] width 18 height 15
click at [254, 308] on div "No" at bounding box center [330, 305] width 193 height 23
click at [407, 279] on div "Apply" at bounding box center [414, 282] width 28 height 15
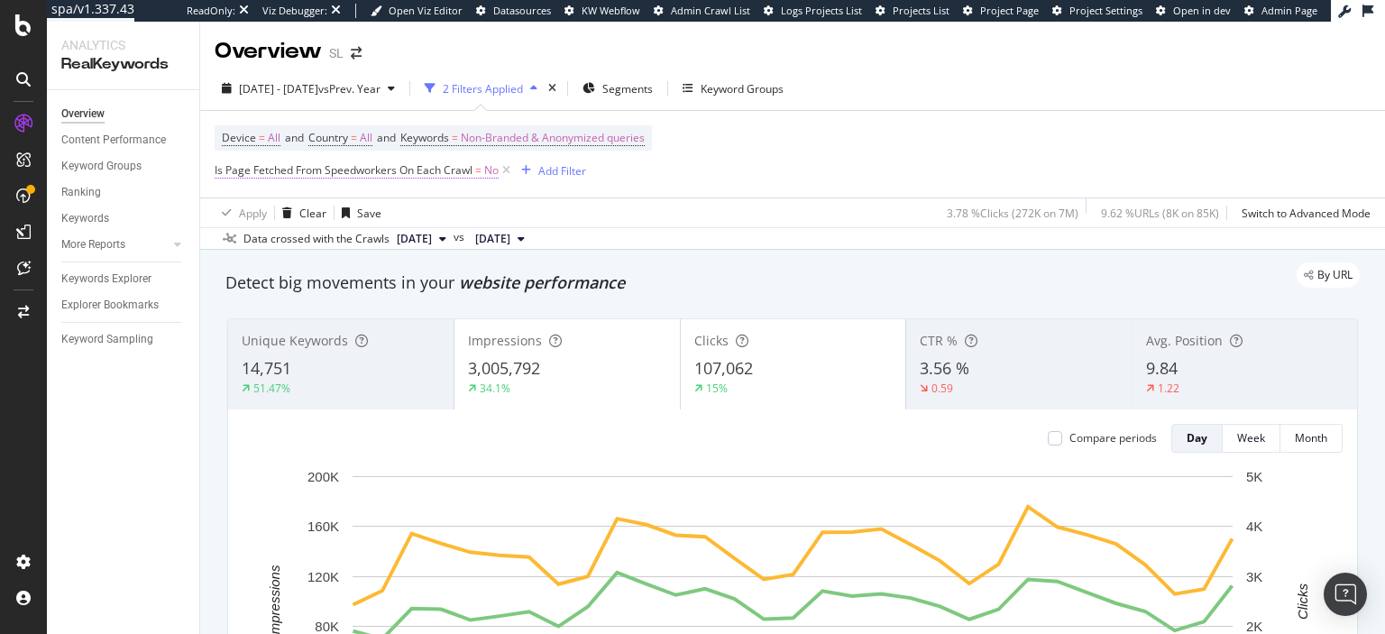
click at [473, 175] on span "Is Page Fetched From Speedworkers On Each Crawl" at bounding box center [344, 169] width 258 height 15
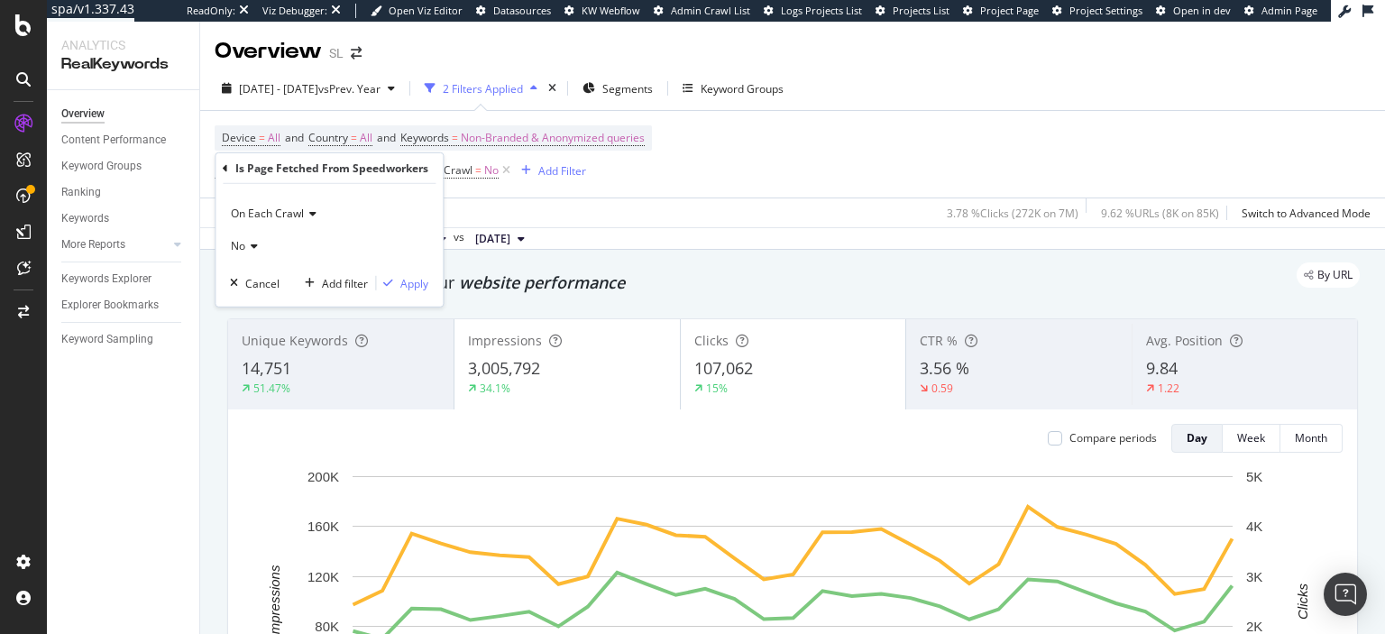
click at [235, 248] on span "No" at bounding box center [238, 244] width 14 height 15
click at [254, 283] on span "Yes" at bounding box center [248, 281] width 18 height 15
click at [411, 277] on div "Apply" at bounding box center [414, 282] width 28 height 15
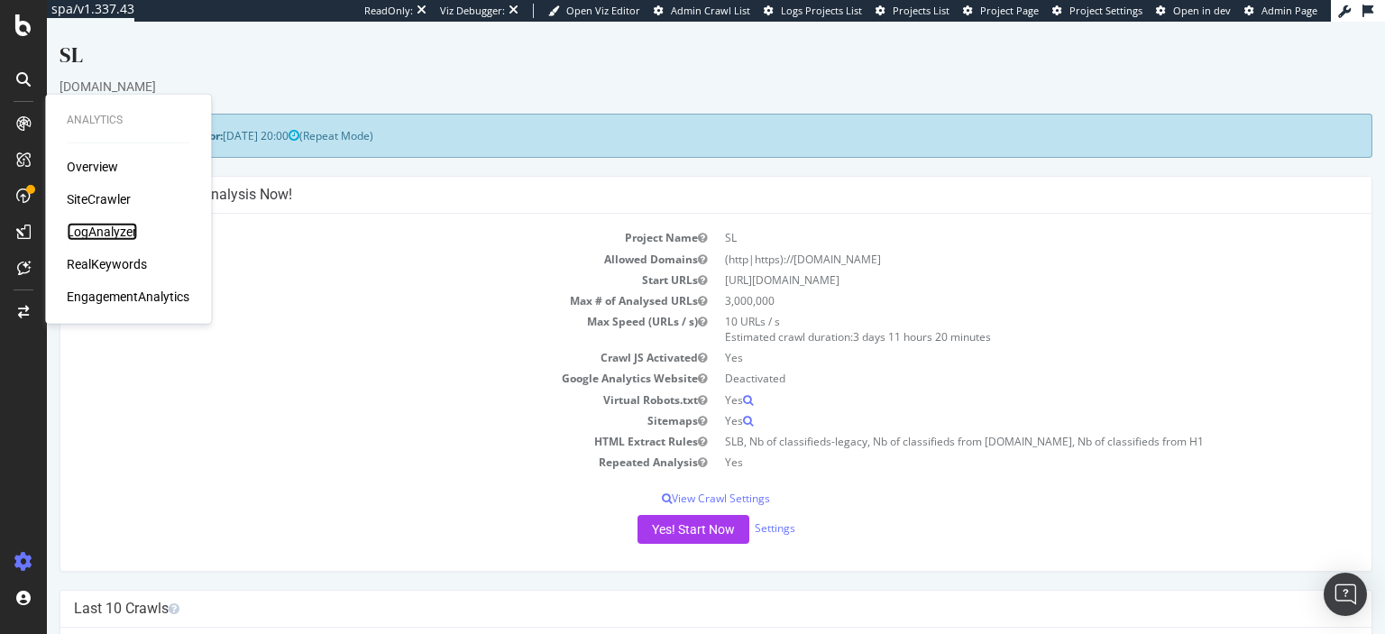
click at [121, 234] on div "LogAnalyzer" at bounding box center [102, 232] width 70 height 18
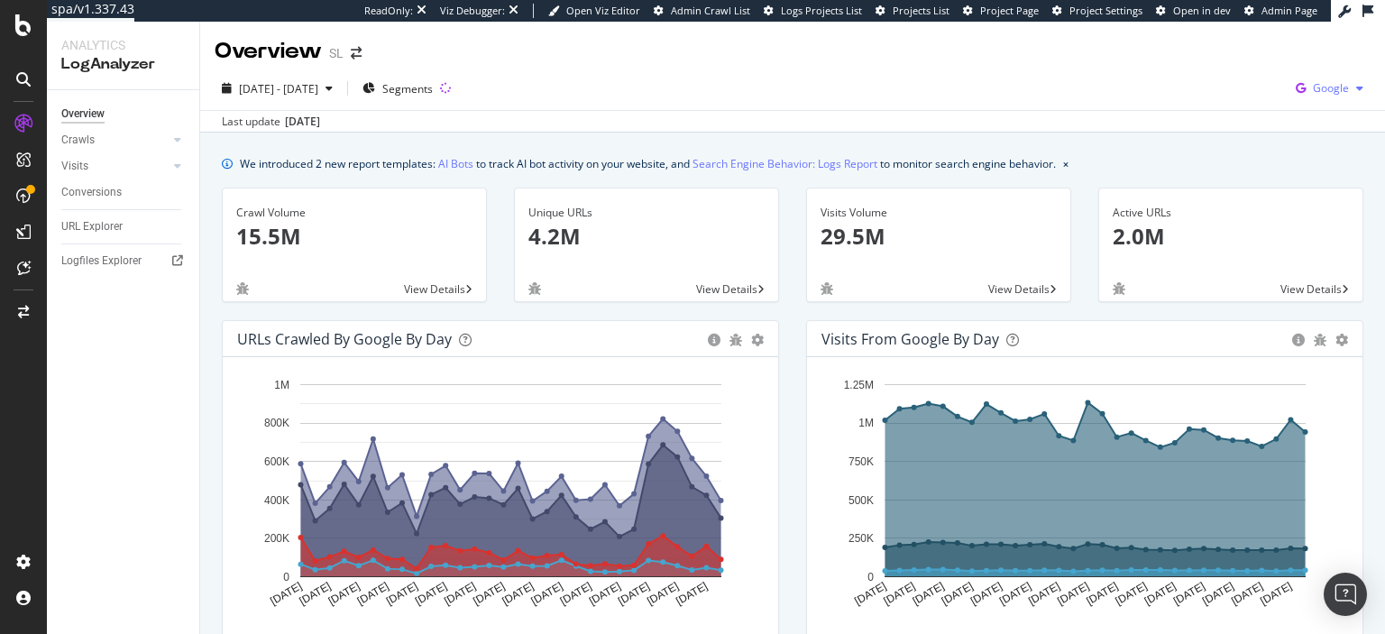
click at [1336, 97] on div "Google" at bounding box center [1330, 88] width 82 height 27
click at [1228, 101] on span "OpenAI" at bounding box center [1241, 105] width 67 height 16
